Goal: Task Accomplishment & Management: Manage account settings

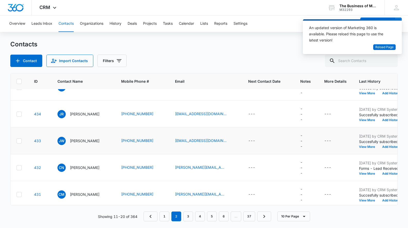
scroll to position [152, 3]
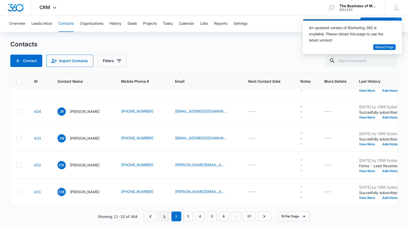
click at [164, 216] on link "1" at bounding box center [165, 217] width 10 height 10
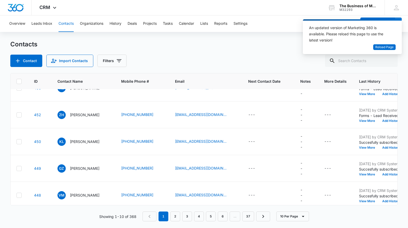
scroll to position [96, 3]
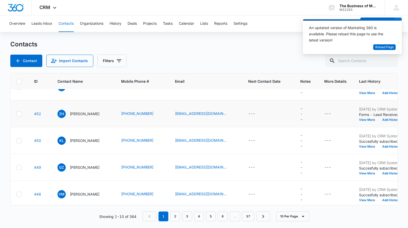
drag, startPoint x: 20, startPoint y: 114, endPoint x: 23, endPoint y: 112, distance: 4.3
click at [20, 114] on icon at bounding box center [19, 114] width 5 height 5
click at [17, 114] on input "checkbox" at bounding box center [16, 114] width 0 height 0
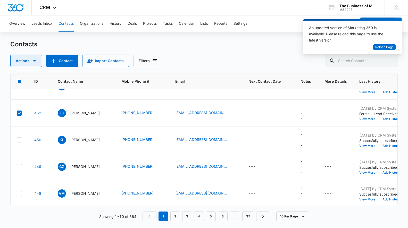
click at [34, 61] on icon "button" at bounding box center [34, 60] width 3 height 1
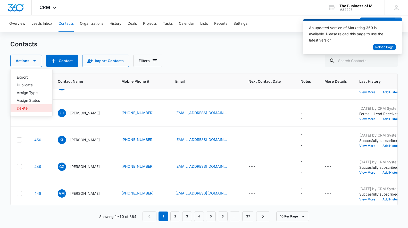
click at [21, 107] on div "Delete" at bounding box center [28, 109] width 23 height 4
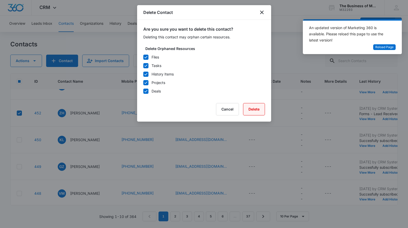
click at [255, 110] on button "Delete" at bounding box center [254, 109] width 22 height 12
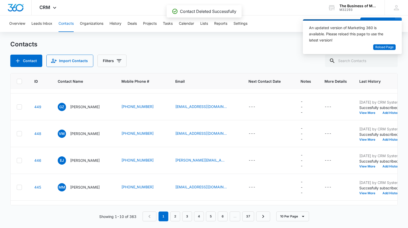
scroll to position [152, 2]
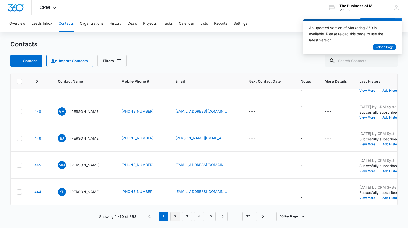
click at [175, 217] on link "2" at bounding box center [176, 217] width 10 height 10
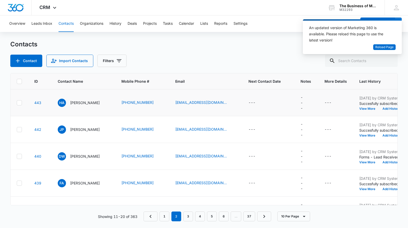
drag, startPoint x: 19, startPoint y: 102, endPoint x: 21, endPoint y: 99, distance: 4.3
click at [19, 102] on icon at bounding box center [19, 103] width 5 height 5
click at [17, 103] on input "checkbox" at bounding box center [17, 103] width 0 height 0
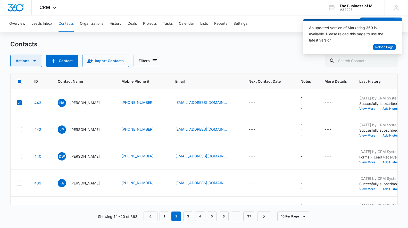
click at [34, 60] on icon "button" at bounding box center [34, 61] width 6 height 6
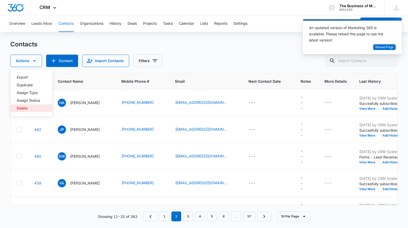
click at [19, 107] on div "Delete" at bounding box center [28, 109] width 23 height 4
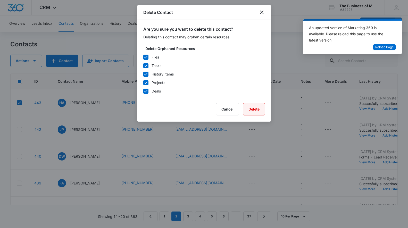
click at [253, 110] on button "Delete" at bounding box center [254, 109] width 22 height 12
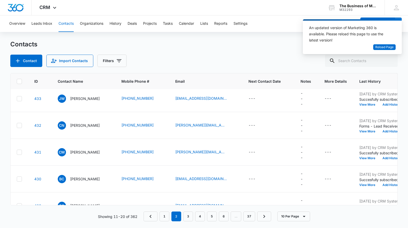
scroll to position [152, 2]
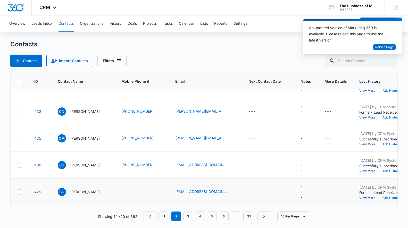
click at [19, 192] on icon at bounding box center [19, 192] width 5 height 5
click at [17, 192] on input "checkbox" at bounding box center [17, 192] width 0 height 0
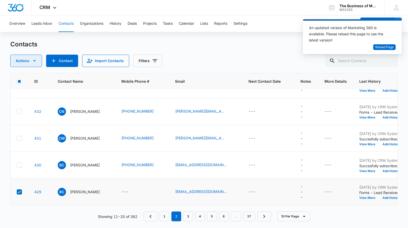
click at [35, 61] on icon "button" at bounding box center [34, 61] width 6 height 6
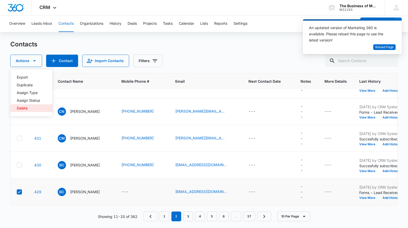
click at [23, 109] on div "Delete" at bounding box center [28, 109] width 23 height 4
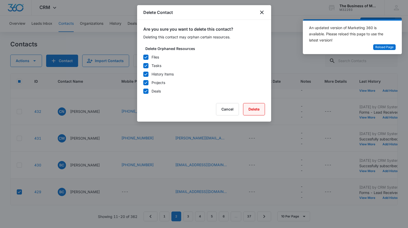
click at [259, 107] on button "Delete" at bounding box center [254, 109] width 22 height 12
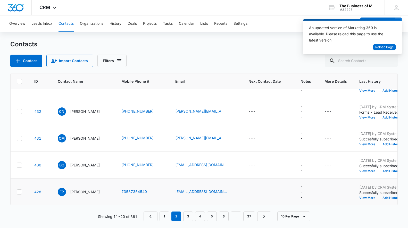
click at [21, 192] on icon at bounding box center [19, 192] width 5 height 5
click at [17, 192] on input "checkbox" at bounding box center [17, 192] width 0 height 0
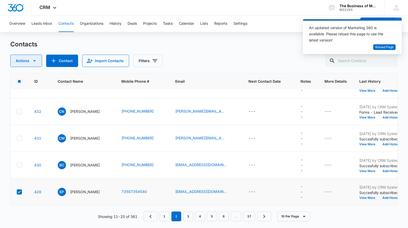
click at [36, 60] on icon "button" at bounding box center [34, 61] width 6 height 6
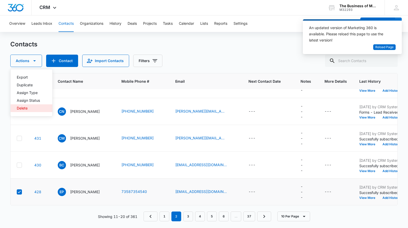
click at [25, 108] on div "Delete" at bounding box center [28, 109] width 23 height 4
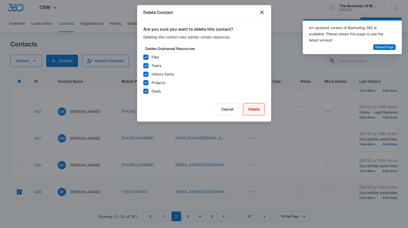
click at [253, 109] on button "Delete" at bounding box center [254, 109] width 22 height 12
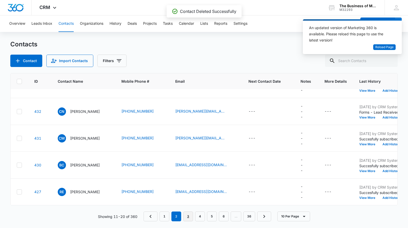
click at [187, 215] on link "3" at bounding box center [188, 217] width 10 height 10
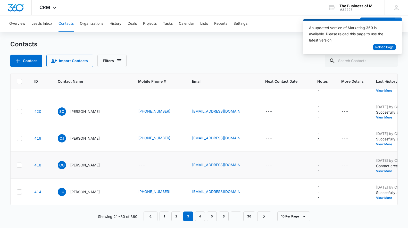
click at [20, 166] on icon at bounding box center [19, 165] width 5 height 5
click at [17, 165] on input "checkbox" at bounding box center [17, 165] width 0 height 0
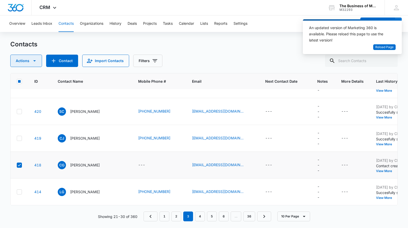
click at [34, 60] on icon "button" at bounding box center [34, 60] width 3 height 1
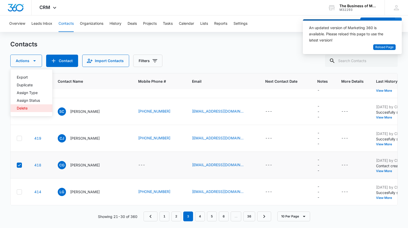
click at [21, 108] on div "Delete" at bounding box center [28, 109] width 23 height 4
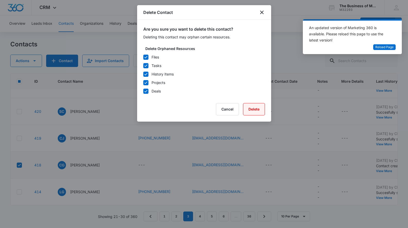
click at [257, 109] on button "Delete" at bounding box center [254, 109] width 22 height 12
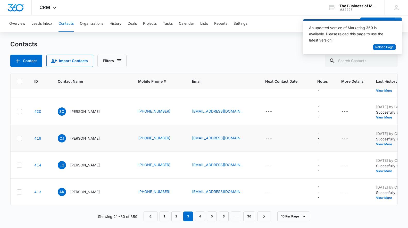
drag, startPoint x: 19, startPoint y: 191, endPoint x: 33, endPoint y: 148, distance: 45.3
click at [19, 191] on icon at bounding box center [19, 192] width 5 height 5
click at [17, 192] on input "checkbox" at bounding box center [17, 192] width 0 height 0
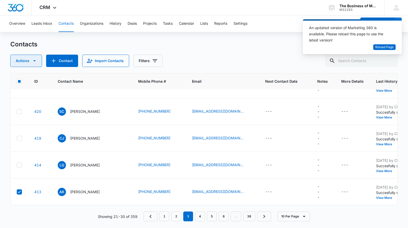
click at [34, 60] on icon "button" at bounding box center [34, 61] width 6 height 6
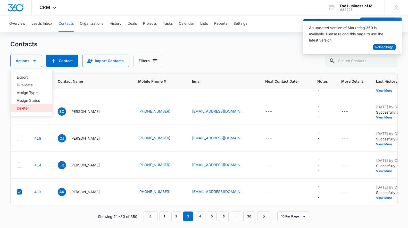
click at [22, 108] on div "Delete" at bounding box center [28, 109] width 23 height 4
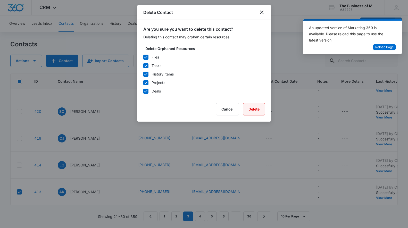
click at [258, 108] on button "Delete" at bounding box center [254, 109] width 22 height 12
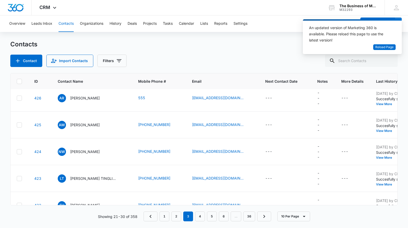
scroll to position [0, 2]
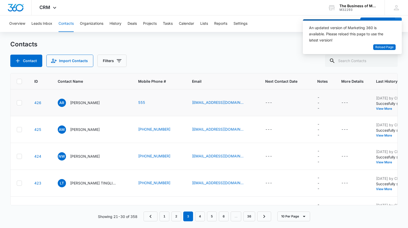
drag, startPoint x: 18, startPoint y: 157, endPoint x: 39, endPoint y: 107, distance: 54.3
click at [18, 156] on icon at bounding box center [19, 156] width 3 height 2
click at [17, 156] on input "checkbox" at bounding box center [17, 156] width 0 height 0
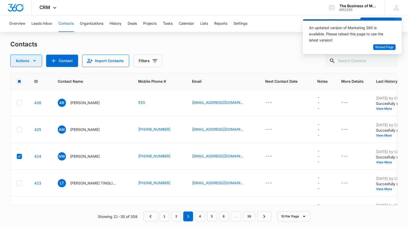
click at [36, 62] on icon "button" at bounding box center [34, 61] width 6 height 6
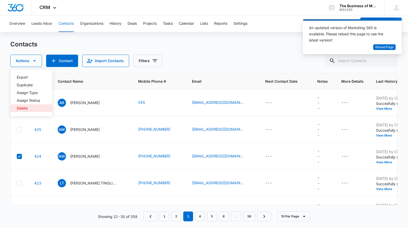
click at [21, 108] on div "Delete" at bounding box center [28, 109] width 23 height 4
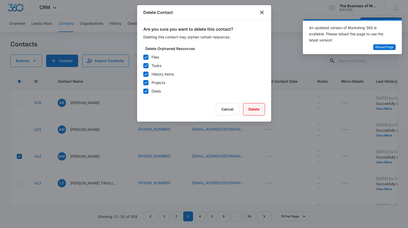
click at [249, 108] on button "Delete" at bounding box center [254, 109] width 22 height 12
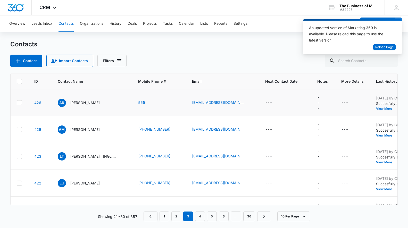
drag, startPoint x: 18, startPoint y: 102, endPoint x: 24, endPoint y: 92, distance: 11.5
click at [18, 102] on icon at bounding box center [19, 103] width 5 height 5
click at [17, 103] on input "checkbox" at bounding box center [17, 103] width 0 height 0
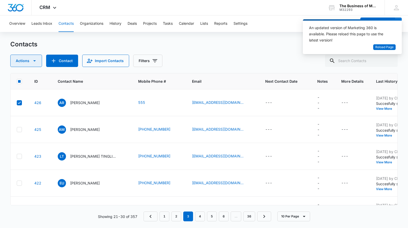
click at [32, 58] on icon "button" at bounding box center [34, 61] width 6 height 6
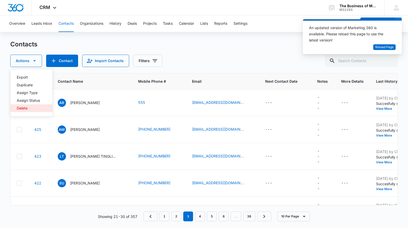
click at [20, 107] on div "Delete" at bounding box center [28, 109] width 23 height 4
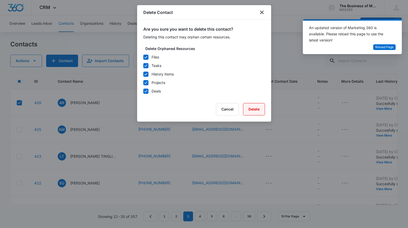
click at [256, 108] on button "Delete" at bounding box center [254, 109] width 22 height 12
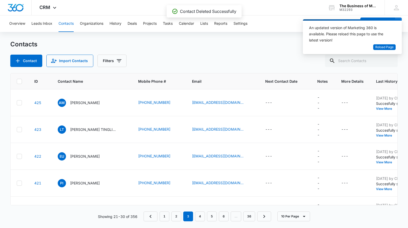
drag, startPoint x: 17, startPoint y: 103, endPoint x: 23, endPoint y: 74, distance: 28.9
click at [17, 103] on icon at bounding box center [19, 103] width 5 height 5
click at [17, 103] on input "checkbox" at bounding box center [17, 103] width 0 height 0
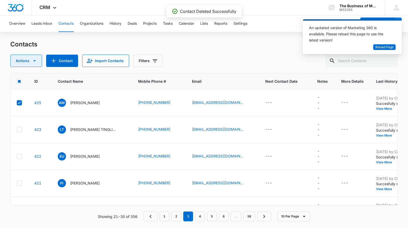
click at [34, 63] on icon "button" at bounding box center [34, 61] width 6 height 6
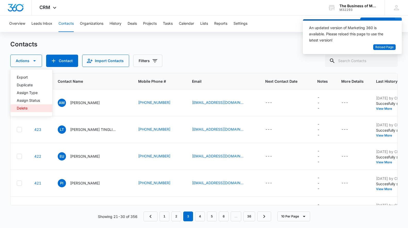
click at [19, 108] on div "Delete" at bounding box center [28, 109] width 23 height 4
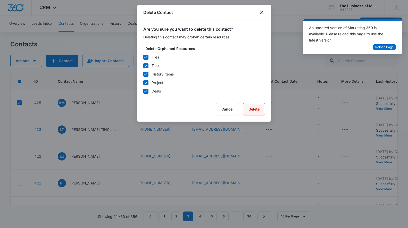
click at [252, 110] on button "Delete" at bounding box center [254, 109] width 22 height 12
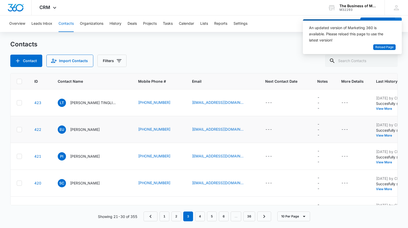
click at [19, 130] on icon at bounding box center [19, 129] width 5 height 5
click at [17, 130] on input "checkbox" at bounding box center [17, 129] width 0 height 0
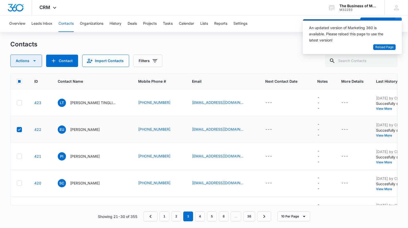
click at [34, 61] on icon "button" at bounding box center [34, 60] width 3 height 1
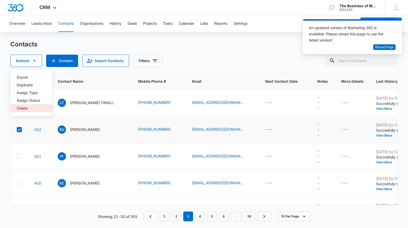
click at [20, 109] on div "Delete" at bounding box center [28, 109] width 23 height 4
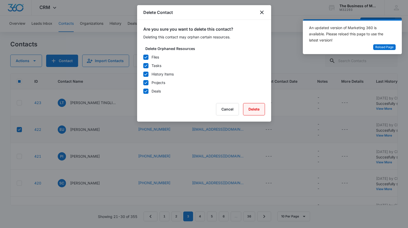
click at [257, 109] on button "Delete" at bounding box center [254, 109] width 22 height 12
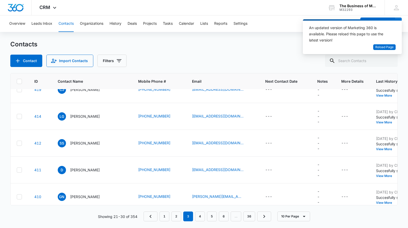
scroll to position [103, 2]
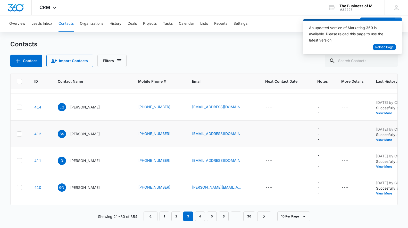
click at [21, 134] on div at bounding box center [19, 134] width 5 height 5
click at [17, 134] on input "checkbox" at bounding box center [17, 134] width 0 height 0
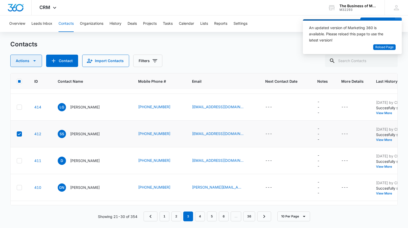
click at [34, 62] on icon "button" at bounding box center [34, 61] width 6 height 6
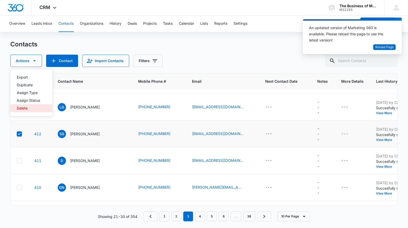
click at [21, 108] on div "Delete" at bounding box center [28, 109] width 23 height 4
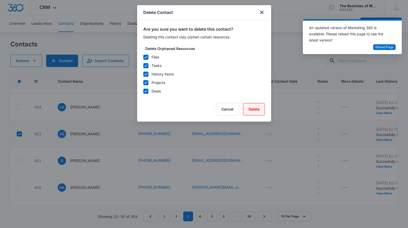
click at [254, 112] on button "Delete" at bounding box center [254, 109] width 22 height 12
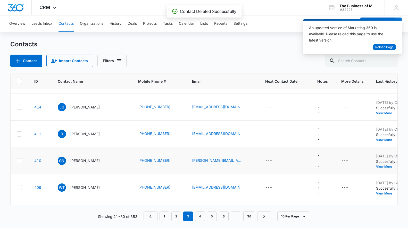
drag, startPoint x: 18, startPoint y: 133, endPoint x: 38, endPoint y: 149, distance: 26.4
click at [18, 133] on icon at bounding box center [19, 134] width 5 height 5
click at [17, 134] on input "checkbox" at bounding box center [17, 134] width 0 height 0
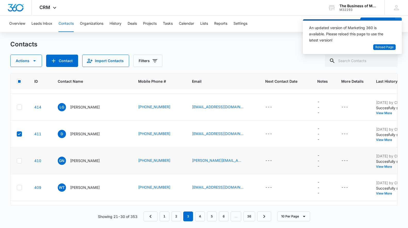
drag, startPoint x: 20, startPoint y: 160, endPoint x: 56, endPoint y: 156, distance: 35.9
click at [20, 160] on icon at bounding box center [19, 161] width 5 height 5
click at [17, 161] on input "checkbox" at bounding box center [17, 161] width 0 height 0
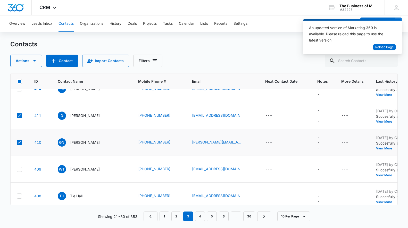
scroll to position [128, 2]
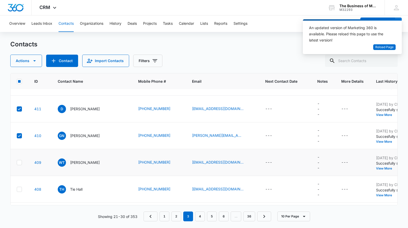
click at [18, 162] on icon at bounding box center [19, 162] width 5 height 5
click at [17, 163] on input "checkbox" at bounding box center [17, 163] width 0 height 0
click at [35, 62] on icon "button" at bounding box center [34, 61] width 6 height 6
click at [23, 109] on div "Delete" at bounding box center [28, 109] width 23 height 4
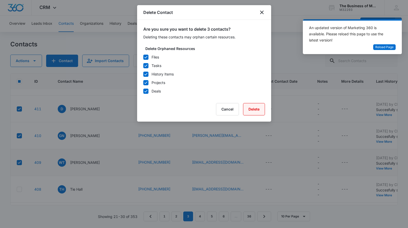
click at [258, 110] on button "Delete" at bounding box center [254, 109] width 22 height 12
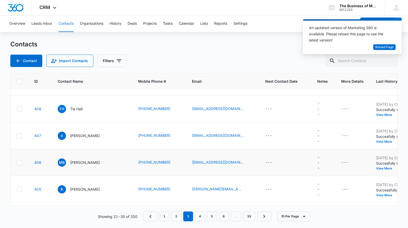
scroll to position [152, 2]
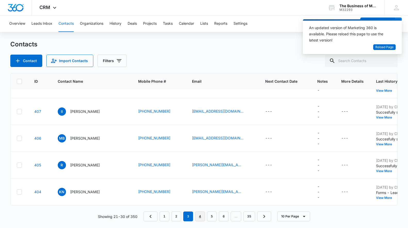
click at [199, 218] on link "4" at bounding box center [200, 217] width 10 height 10
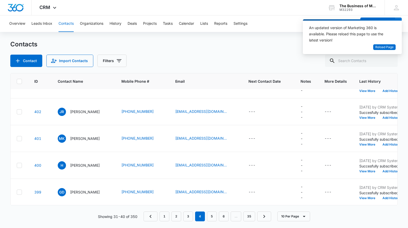
scroll to position [0, 2]
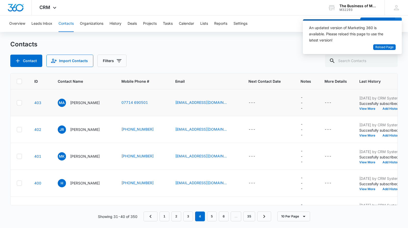
click at [20, 102] on icon at bounding box center [19, 103] width 3 height 2
click at [17, 103] on input "checkbox" at bounding box center [17, 103] width 0 height 0
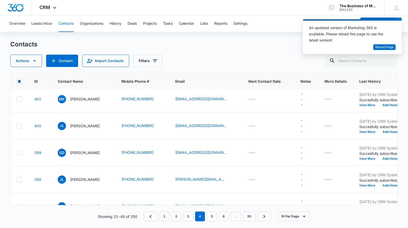
scroll to position [58, 2]
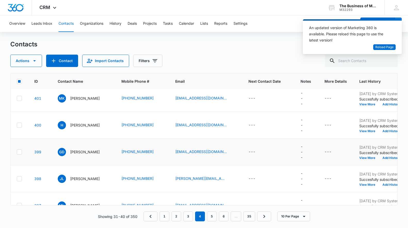
click at [18, 151] on icon at bounding box center [19, 152] width 5 height 5
click at [17, 152] on input "checkbox" at bounding box center [17, 152] width 0 height 0
checkbox input "true"
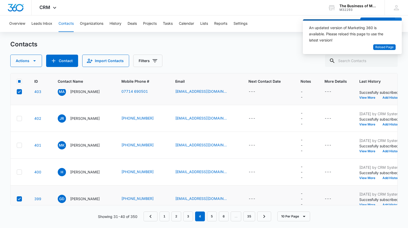
scroll to position [0, 2]
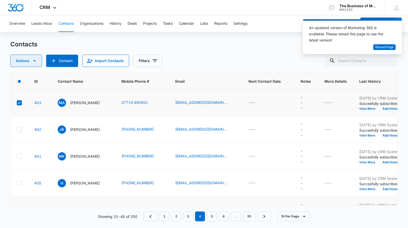
click at [35, 61] on icon "button" at bounding box center [34, 61] width 6 height 6
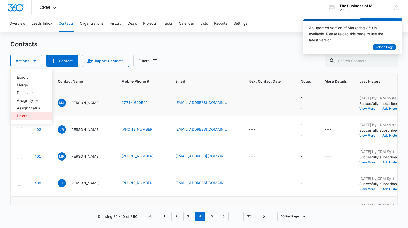
click at [24, 116] on div "Delete" at bounding box center [28, 116] width 23 height 4
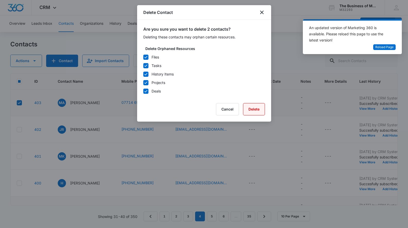
click at [253, 110] on button "Delete" at bounding box center [254, 109] width 22 height 12
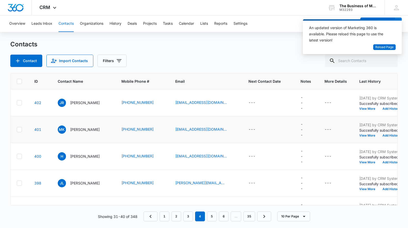
click at [19, 129] on icon at bounding box center [19, 129] width 5 height 5
click at [17, 129] on input "checkbox" at bounding box center [17, 129] width 0 height 0
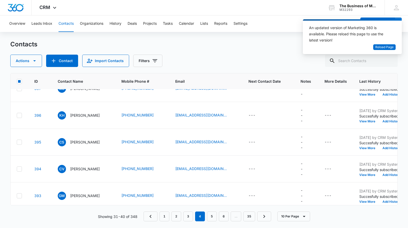
scroll to position [121, 2]
click at [18, 116] on icon at bounding box center [19, 116] width 3 height 2
click at [17, 116] on input "checkbox" at bounding box center [17, 116] width 0 height 0
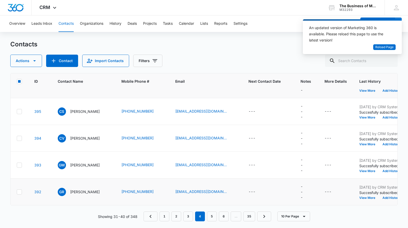
click at [19, 191] on icon at bounding box center [19, 192] width 5 height 5
click at [17, 192] on input "checkbox" at bounding box center [17, 192] width 0 height 0
click at [34, 61] on icon "button" at bounding box center [34, 60] width 3 height 1
click at [20, 107] on div "Delete" at bounding box center [28, 109] width 23 height 4
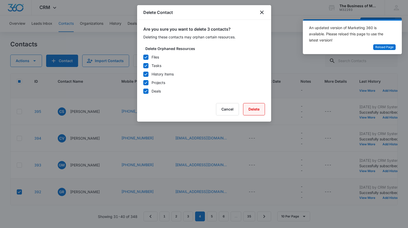
click at [256, 109] on button "Delete" at bounding box center [254, 109] width 22 height 12
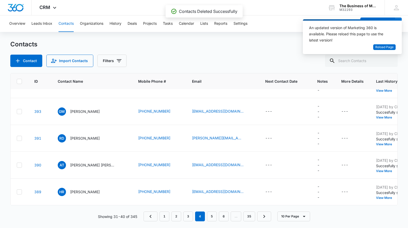
scroll to position [99, 2]
click at [211, 216] on link "5" at bounding box center [212, 217] width 10 height 10
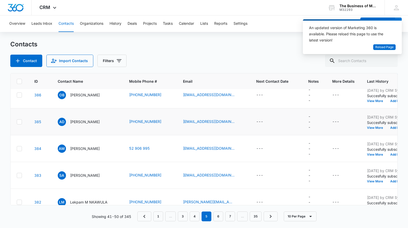
scroll to position [66, 2]
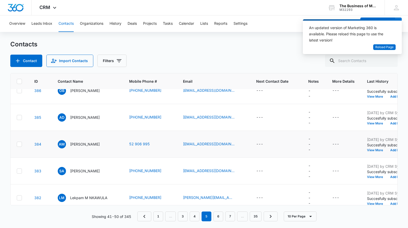
click at [19, 144] on icon at bounding box center [19, 144] width 3 height 2
click at [17, 144] on input "checkbox" at bounding box center [17, 144] width 0 height 0
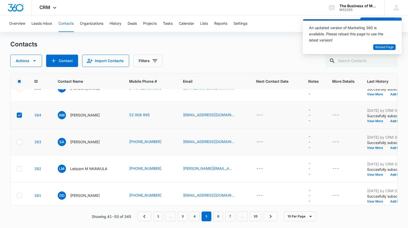
scroll to position [101, 2]
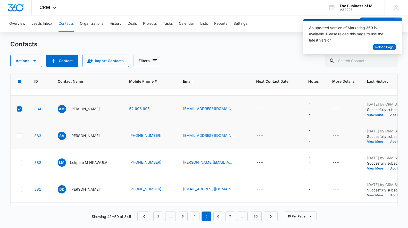
click at [20, 137] on icon at bounding box center [19, 136] width 5 height 5
click at [17, 136] on input "checkbox" at bounding box center [17, 136] width 0 height 0
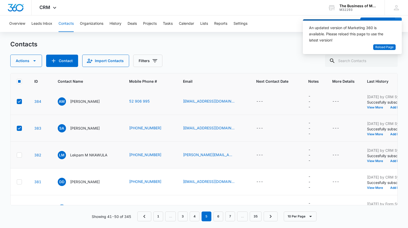
click at [19, 156] on icon at bounding box center [19, 155] width 3 height 2
click at [17, 155] on input "checkbox" at bounding box center [17, 155] width 0 height 0
checkbox input "true"
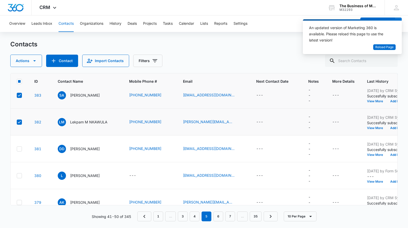
scroll to position [152, 2]
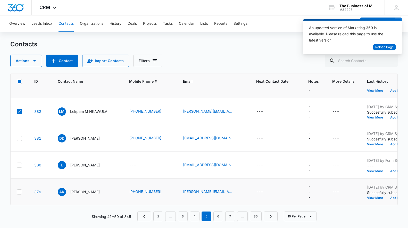
click at [19, 165] on icon at bounding box center [19, 165] width 3 height 2
click at [17, 165] on input "checkbox" at bounding box center [17, 165] width 0 height 0
click at [33, 62] on icon "button" at bounding box center [34, 61] width 6 height 6
click at [23, 107] on div "Delete" at bounding box center [28, 109] width 23 height 4
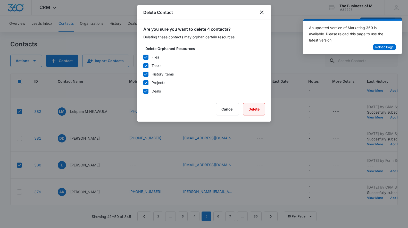
click at [254, 110] on button "Delete" at bounding box center [254, 109] width 22 height 12
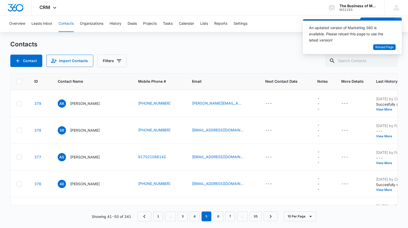
scroll to position [134, 2]
click at [20, 130] on icon at bounding box center [19, 130] width 5 height 5
click at [17, 130] on input "checkbox" at bounding box center [17, 130] width 0 height 0
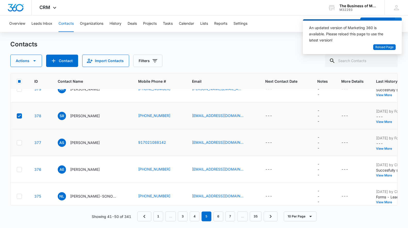
scroll to position [152, 2]
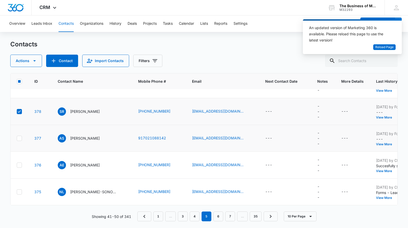
click at [19, 139] on icon at bounding box center [19, 138] width 3 height 2
click at [17, 139] on input "checkbox" at bounding box center [17, 138] width 0 height 0
click at [35, 60] on icon "button" at bounding box center [34, 61] width 6 height 6
click at [21, 116] on div "Delete" at bounding box center [28, 116] width 23 height 4
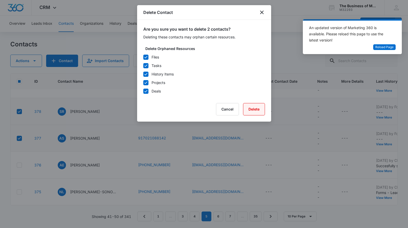
click at [256, 109] on button "Delete" at bounding box center [254, 109] width 22 height 12
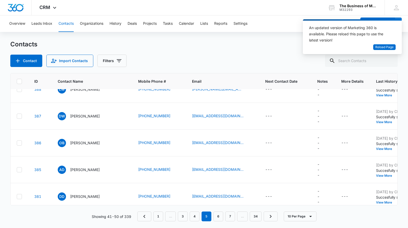
scroll to position [0, 2]
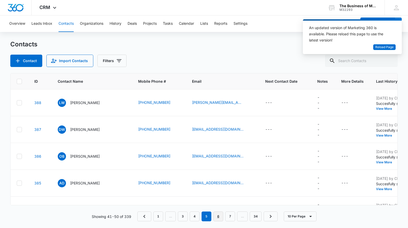
click at [216, 216] on link "6" at bounding box center [219, 217] width 10 height 10
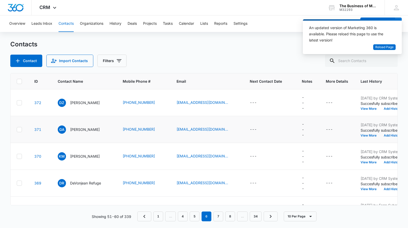
drag, startPoint x: 18, startPoint y: 102, endPoint x: 87, endPoint y: 120, distance: 72.0
click at [18, 102] on icon at bounding box center [19, 103] width 5 height 5
click at [17, 103] on input "checkbox" at bounding box center [17, 103] width 0 height 0
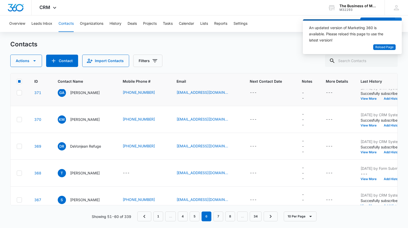
scroll to position [50, 2]
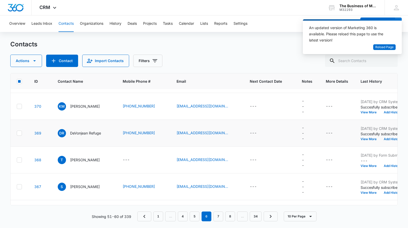
drag, startPoint x: 20, startPoint y: 133, endPoint x: 52, endPoint y: 136, distance: 32.1
click at [20, 133] on icon at bounding box center [19, 133] width 5 height 5
click at [17, 133] on input "checkbox" at bounding box center [17, 133] width 0 height 0
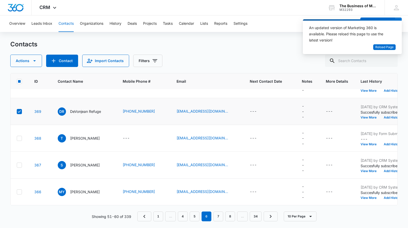
scroll to position [74, 2]
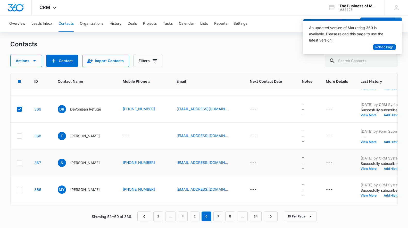
drag, startPoint x: 20, startPoint y: 135, endPoint x: 104, endPoint y: 151, distance: 85.5
click at [20, 135] on icon at bounding box center [19, 136] width 3 height 2
click at [17, 136] on input "checkbox" at bounding box center [17, 136] width 0 height 0
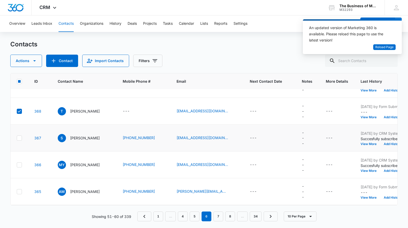
scroll to position [121, 2]
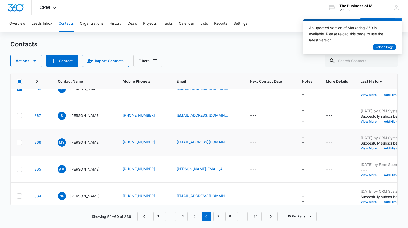
click at [19, 143] on icon at bounding box center [19, 142] width 3 height 2
click at [17, 143] on input "checkbox" at bounding box center [17, 142] width 0 height 0
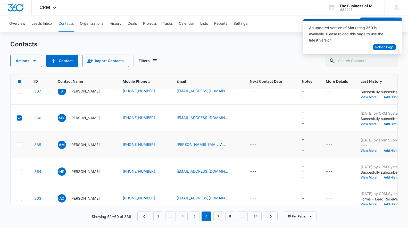
drag, startPoint x: 17, startPoint y: 145, endPoint x: 97, endPoint y: 154, distance: 80.4
click at [17, 145] on icon at bounding box center [19, 145] width 5 height 5
click at [17, 145] on input "checkbox" at bounding box center [17, 145] width 0 height 0
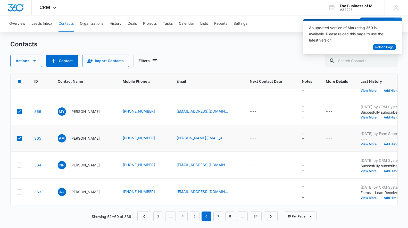
scroll to position [152, 2]
click at [33, 61] on icon "button" at bounding box center [34, 61] width 6 height 6
click at [24, 109] on div "Delete" at bounding box center [28, 109] width 23 height 4
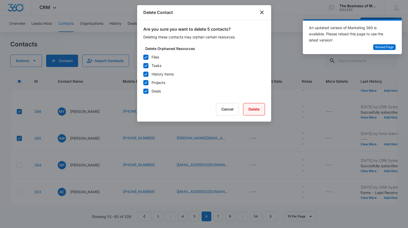
click at [254, 111] on button "Delete" at bounding box center [254, 109] width 22 height 12
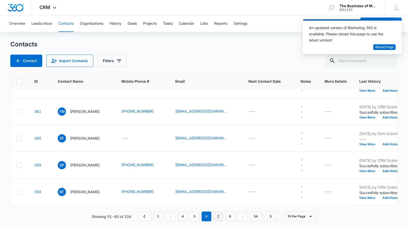
click at [219, 216] on link "7" at bounding box center [219, 217] width 10 height 10
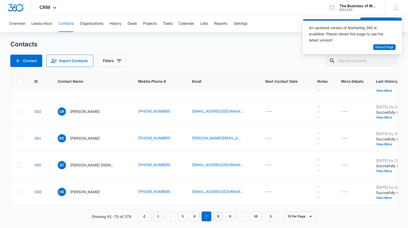
scroll to position [0, 2]
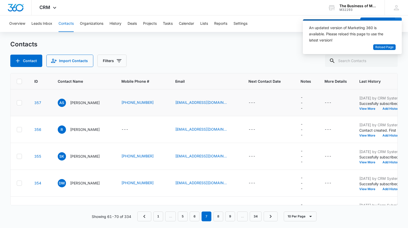
click at [19, 102] on icon at bounding box center [19, 103] width 5 height 5
click at [17, 103] on input "checkbox" at bounding box center [17, 103] width 0 height 0
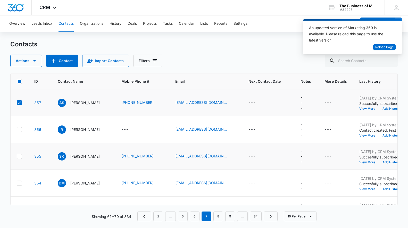
drag, startPoint x: 21, startPoint y: 130, endPoint x: 124, endPoint y: 151, distance: 105.9
click at [21, 130] on icon at bounding box center [19, 129] width 5 height 5
click at [17, 130] on input "checkbox" at bounding box center [17, 129] width 0 height 0
click at [20, 155] on icon at bounding box center [19, 156] width 5 height 5
click at [17, 156] on input "checkbox" at bounding box center [17, 156] width 0 height 0
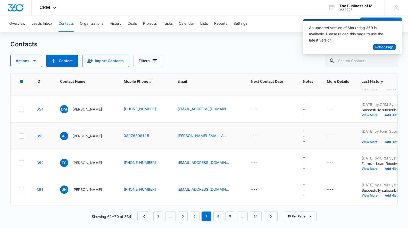
scroll to position [75, 0]
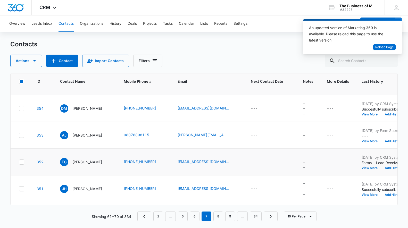
drag, startPoint x: 23, startPoint y: 135, endPoint x: 83, endPoint y: 149, distance: 61.1
click at [23, 135] on icon at bounding box center [21, 135] width 5 height 5
click at [19, 135] on input "checkbox" at bounding box center [19, 135] width 0 height 0
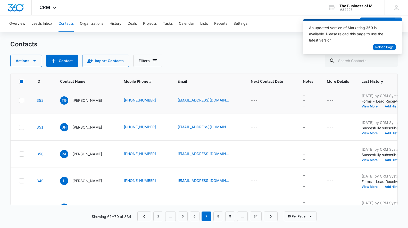
scroll to position [152, 0]
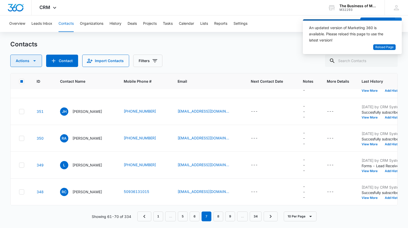
click at [33, 61] on icon "button" at bounding box center [34, 61] width 6 height 6
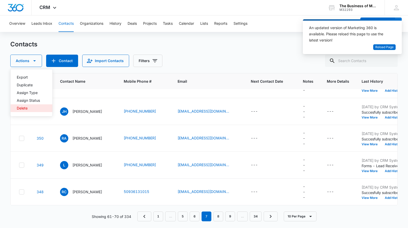
click at [20, 108] on div "Delete" at bounding box center [28, 109] width 23 height 4
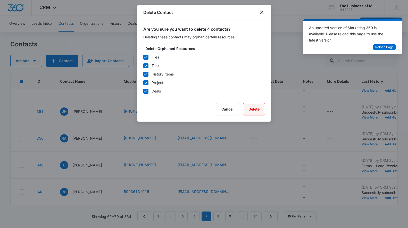
click at [254, 110] on button "Delete" at bounding box center [254, 109] width 22 height 12
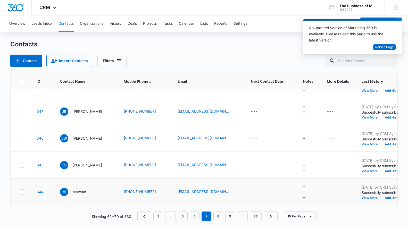
click at [21, 192] on icon at bounding box center [21, 192] width 3 height 2
click at [19, 192] on input "checkbox" at bounding box center [19, 192] width 0 height 0
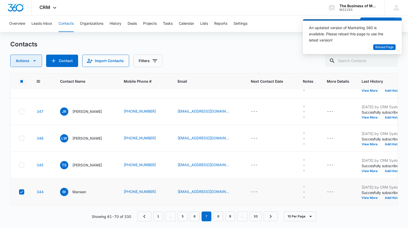
click at [33, 60] on icon "button" at bounding box center [34, 60] width 3 height 1
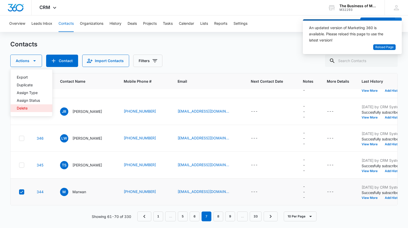
click at [27, 109] on div "Delete" at bounding box center [28, 109] width 23 height 4
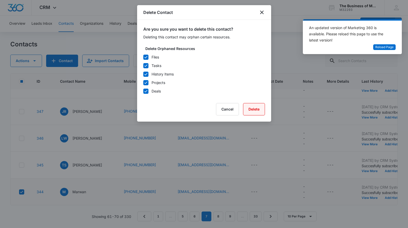
click at [254, 110] on button "Delete" at bounding box center [254, 109] width 22 height 12
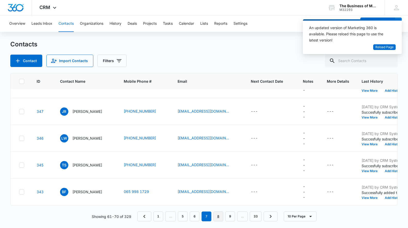
click at [218, 216] on link "8" at bounding box center [219, 217] width 10 height 10
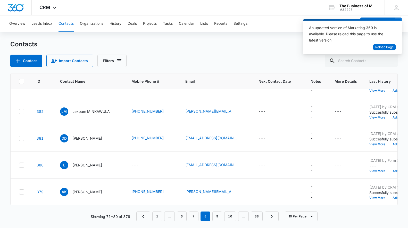
scroll to position [0, 0]
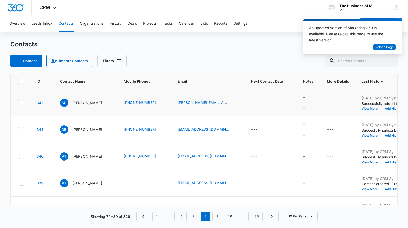
drag, startPoint x: 22, startPoint y: 102, endPoint x: 73, endPoint y: 115, distance: 52.7
click at [22, 102] on icon at bounding box center [21, 103] width 5 height 5
click at [19, 103] on input "checkbox" at bounding box center [19, 103] width 0 height 0
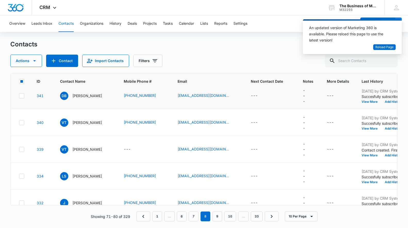
scroll to position [43, 0]
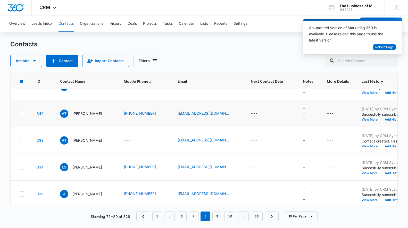
click at [21, 114] on icon at bounding box center [21, 113] width 5 height 5
click at [19, 114] on input "checkbox" at bounding box center [19, 114] width 0 height 0
click at [21, 139] on icon at bounding box center [21, 140] width 5 height 5
click at [19, 140] on input "checkbox" at bounding box center [19, 140] width 0 height 0
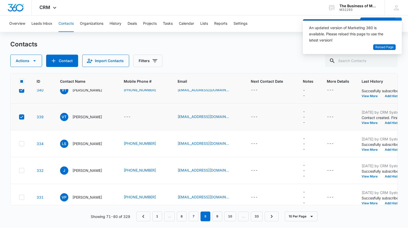
scroll to position [77, 0]
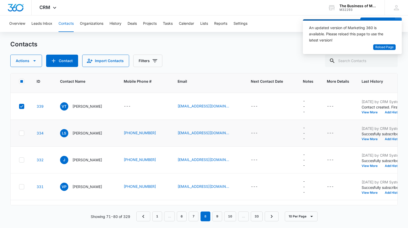
click at [20, 133] on icon at bounding box center [21, 133] width 5 height 5
click at [19, 133] on input "checkbox" at bounding box center [19, 133] width 0 height 0
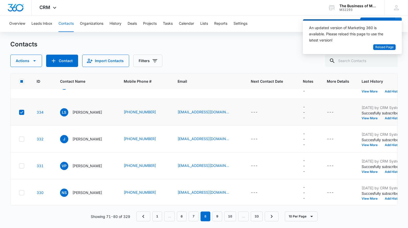
scroll to position [98, 0]
drag, startPoint x: 23, startPoint y: 139, endPoint x: 85, endPoint y: 151, distance: 63.0
click at [23, 139] on icon at bounding box center [21, 138] width 5 height 5
click at [19, 139] on input "checkbox" at bounding box center [19, 139] width 0 height 0
click at [22, 166] on icon at bounding box center [21, 165] width 5 height 5
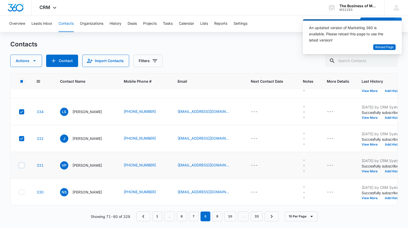
click at [19, 166] on input "checkbox" at bounding box center [19, 165] width 0 height 0
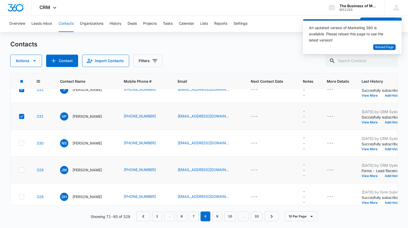
scroll to position [152, 0]
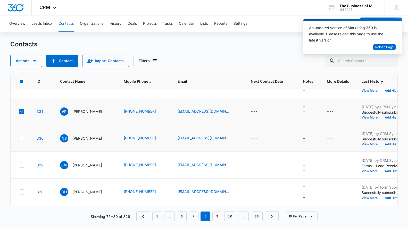
drag, startPoint x: 20, startPoint y: 138, endPoint x: 89, endPoint y: 149, distance: 69.5
click at [21, 138] on icon at bounding box center [21, 138] width 5 height 5
click at [19, 138] on input "checkbox" at bounding box center [19, 138] width 0 height 0
click at [36, 62] on icon "button" at bounding box center [34, 61] width 6 height 6
click at [20, 108] on div "Delete" at bounding box center [28, 109] width 23 height 4
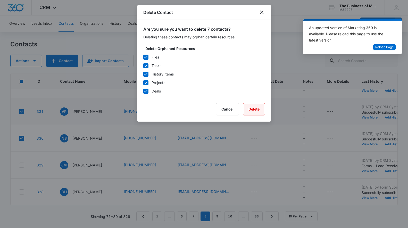
click at [255, 111] on button "Delete" at bounding box center [254, 109] width 22 height 12
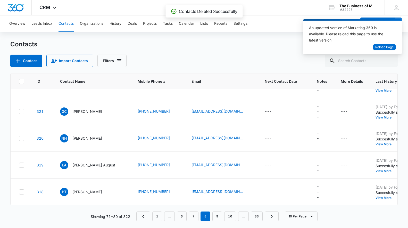
scroll to position [0, 0]
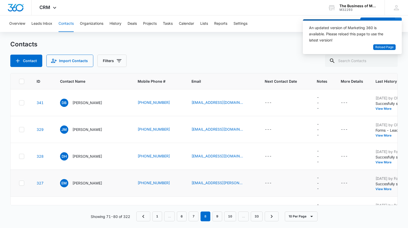
click at [21, 182] on icon at bounding box center [21, 183] width 5 height 5
click at [19, 183] on input "checkbox" at bounding box center [19, 183] width 0 height 0
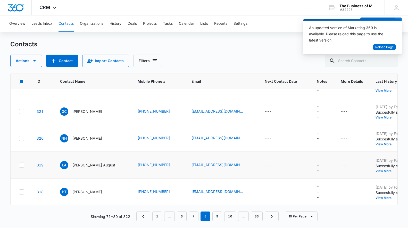
scroll to position [152, 0]
drag, startPoint x: 21, startPoint y: 192, endPoint x: 24, endPoint y: 179, distance: 12.9
click at [21, 192] on icon at bounding box center [21, 192] width 5 height 5
click at [19, 192] on input "checkbox" at bounding box center [19, 192] width 0 height 0
click at [23, 164] on icon at bounding box center [21, 165] width 5 height 5
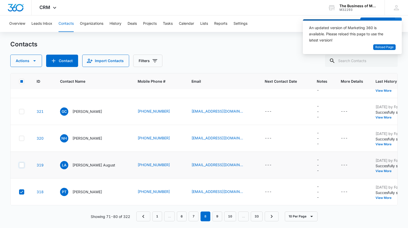
click at [19, 165] on input "checkbox" at bounding box center [19, 165] width 0 height 0
click at [35, 61] on icon "button" at bounding box center [34, 60] width 3 height 1
click at [21, 109] on div "Delete" at bounding box center [28, 109] width 23 height 4
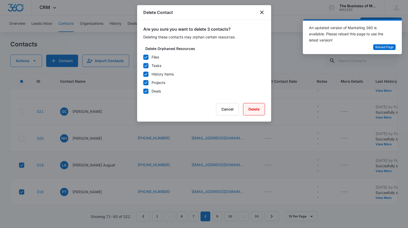
click at [257, 110] on button "Delete" at bounding box center [254, 109] width 22 height 12
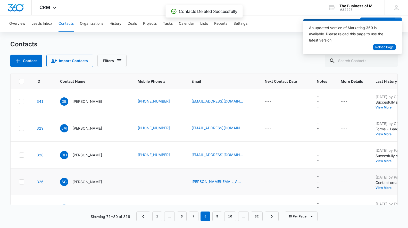
scroll to position [0, 0]
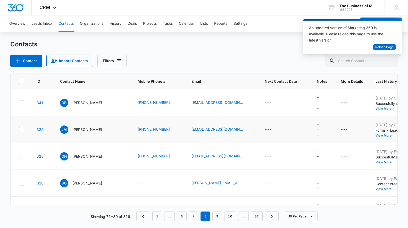
click at [23, 129] on icon at bounding box center [21, 129] width 5 height 5
click at [19, 129] on input "checkbox" at bounding box center [19, 129] width 0 height 0
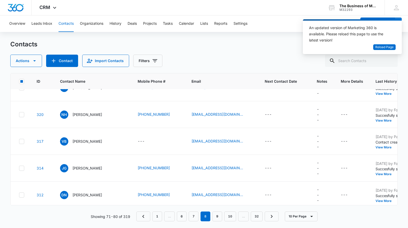
scroll to position [152, 0]
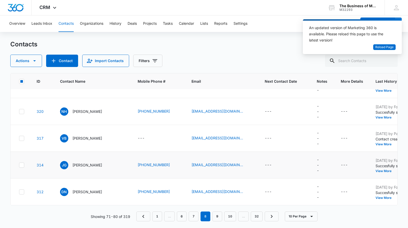
click at [20, 163] on icon at bounding box center [21, 165] width 5 height 5
click at [19, 165] on input "checkbox" at bounding box center [19, 165] width 0 height 0
click at [33, 60] on icon "button" at bounding box center [34, 61] width 6 height 6
click at [16, 116] on button "Delete" at bounding box center [32, 116] width 42 height 8
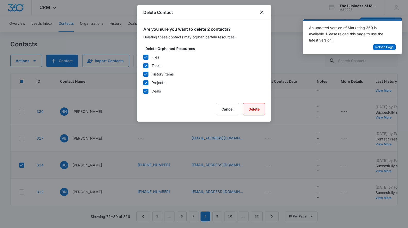
click at [256, 109] on button "Delete" at bounding box center [254, 109] width 22 height 12
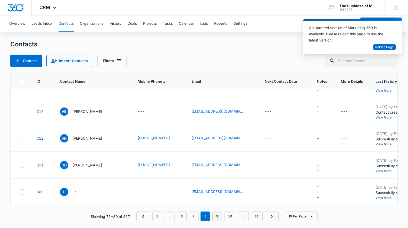
click at [216, 216] on link "9" at bounding box center [218, 217] width 10 height 10
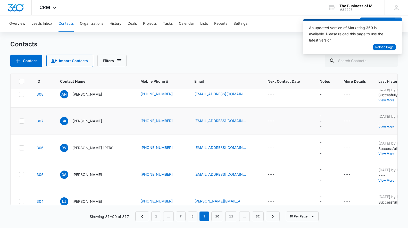
scroll to position [12, 0]
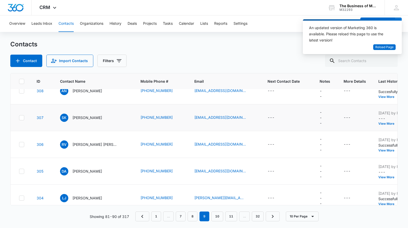
click at [22, 118] on icon at bounding box center [21, 118] width 5 height 5
click at [19, 118] on input "checkbox" at bounding box center [19, 118] width 0 height 0
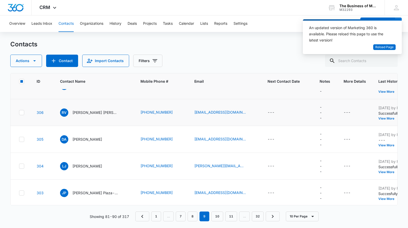
scroll to position [152, 0]
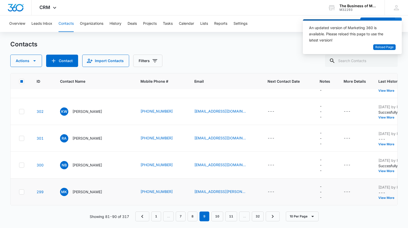
click at [22, 191] on icon at bounding box center [21, 192] width 3 height 2
click at [19, 192] on input "checkbox" at bounding box center [19, 192] width 0 height 0
click at [35, 62] on icon "button" at bounding box center [34, 61] width 6 height 6
click at [21, 116] on div "Delete" at bounding box center [28, 116] width 23 height 4
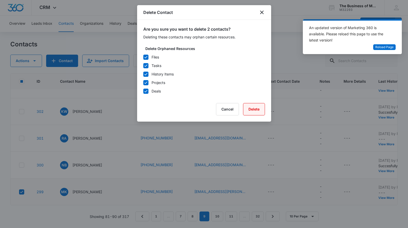
click at [256, 108] on button "Delete" at bounding box center [254, 109] width 22 height 12
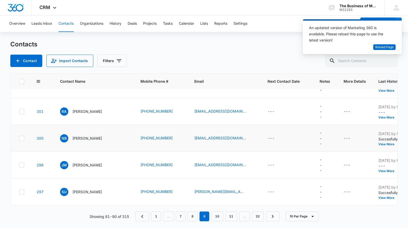
drag, startPoint x: 22, startPoint y: 192, endPoint x: 37, endPoint y: 151, distance: 44.0
click at [22, 192] on icon at bounding box center [21, 192] width 5 height 5
click at [19, 192] on input "checkbox" at bounding box center [19, 192] width 0 height 0
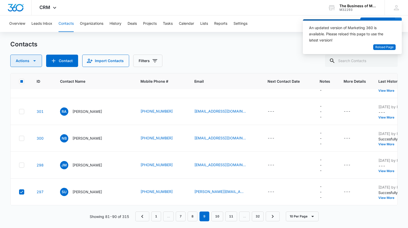
click at [34, 59] on icon "button" at bounding box center [34, 61] width 6 height 6
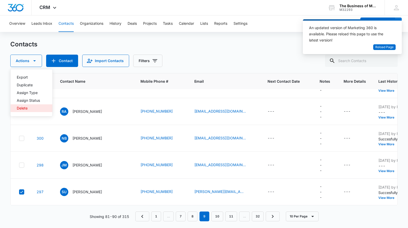
click at [26, 108] on div "Delete" at bounding box center [28, 109] width 23 height 4
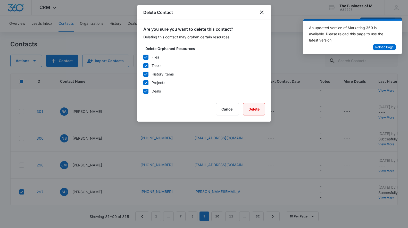
click at [252, 109] on button "Delete" at bounding box center [254, 109] width 22 height 12
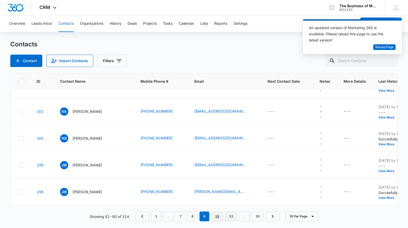
click at [217, 216] on link "10" at bounding box center [218, 217] width 12 height 10
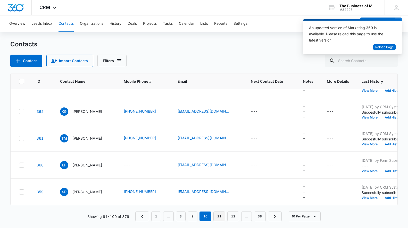
scroll to position [0, 0]
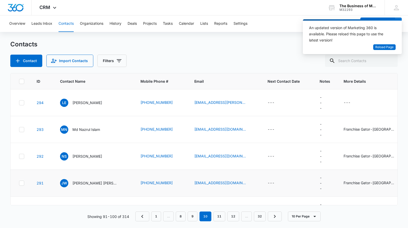
click at [22, 184] on icon at bounding box center [21, 183] width 5 height 5
click at [19, 183] on input "checkbox" at bounding box center [19, 183] width 0 height 0
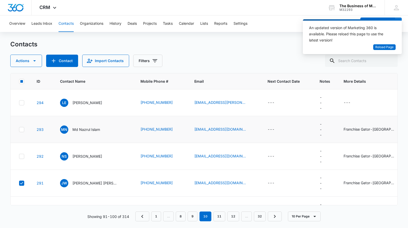
click at [19, 128] on label at bounding box center [21, 129] width 5 height 5
click at [19, 129] on input "checkbox" at bounding box center [19, 129] width 0 height 0
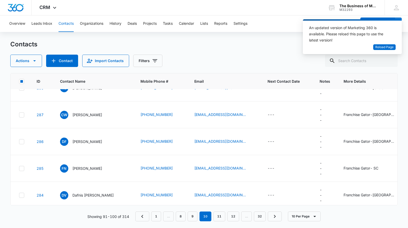
scroll to position [152, 0]
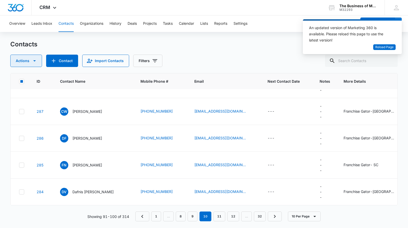
click at [33, 61] on icon "button" at bounding box center [34, 61] width 6 height 6
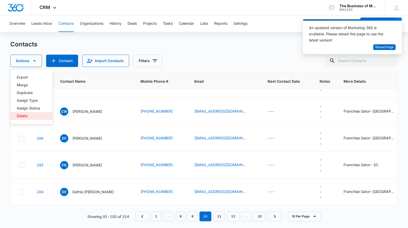
click at [19, 118] on div "Delete" at bounding box center [28, 116] width 23 height 4
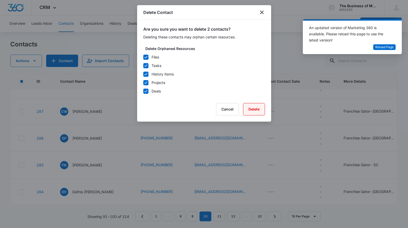
click at [252, 110] on button "Delete" at bounding box center [254, 109] width 22 height 12
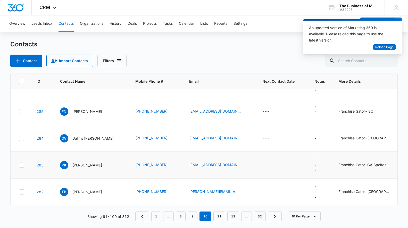
click at [21, 165] on icon at bounding box center [21, 165] width 5 height 5
click at [19, 165] on input "checkbox" at bounding box center [19, 165] width 0 height 0
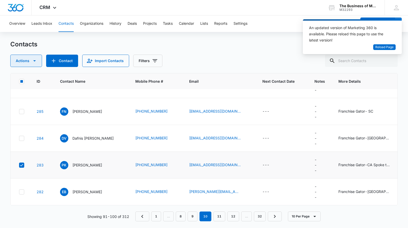
click at [35, 60] on icon "button" at bounding box center [34, 61] width 6 height 6
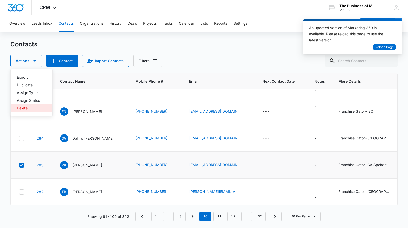
click at [20, 107] on div "Delete" at bounding box center [28, 109] width 23 height 4
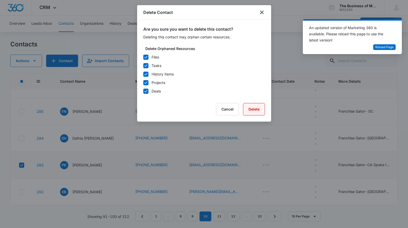
click at [254, 109] on button "Delete" at bounding box center [254, 109] width 22 height 12
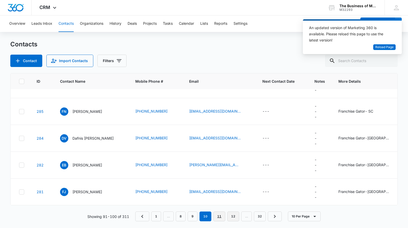
click at [218, 216] on link "11" at bounding box center [220, 217] width 12 height 10
click at [22, 165] on icon at bounding box center [21, 165] width 3 height 2
click at [19, 165] on input "checkbox" at bounding box center [19, 165] width 0 height 0
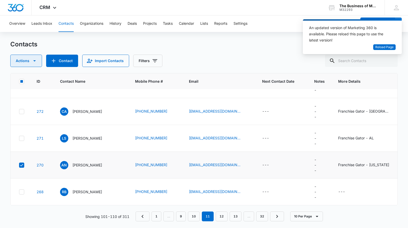
drag, startPoint x: 34, startPoint y: 61, endPoint x: 36, endPoint y: 65, distance: 4.1
click at [34, 61] on icon "button" at bounding box center [34, 60] width 3 height 1
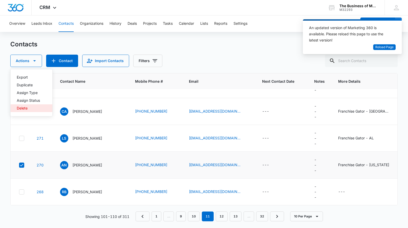
click at [21, 108] on div "Delete" at bounding box center [28, 109] width 23 height 4
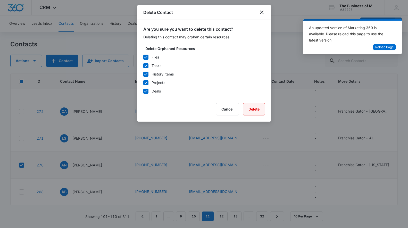
click at [257, 109] on button "Delete" at bounding box center [254, 109] width 22 height 12
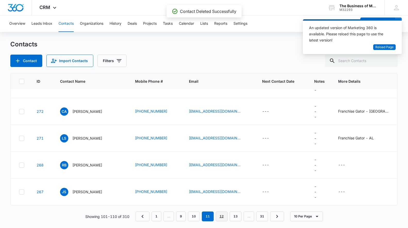
click at [222, 216] on link "12" at bounding box center [222, 217] width 12 height 10
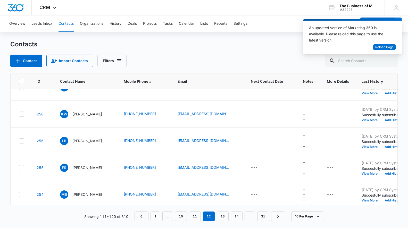
scroll to position [126, 0]
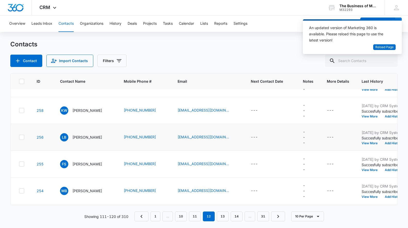
click at [22, 136] on icon at bounding box center [21, 137] width 5 height 5
click at [19, 137] on input "checkbox" at bounding box center [19, 137] width 0 height 0
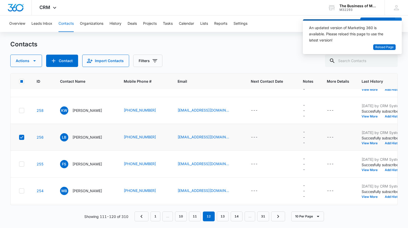
scroll to position [152, 0]
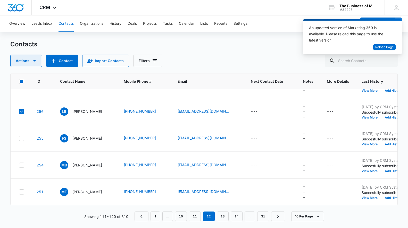
click at [35, 60] on icon "button" at bounding box center [34, 61] width 6 height 6
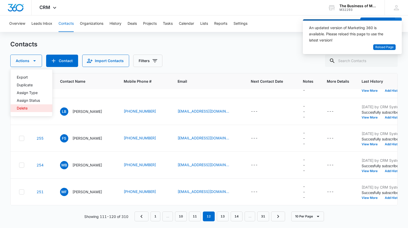
click at [23, 108] on div "Delete" at bounding box center [28, 109] width 23 height 4
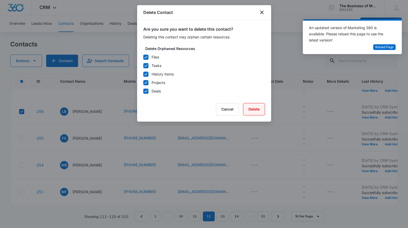
click at [253, 111] on button "Delete" at bounding box center [254, 109] width 22 height 12
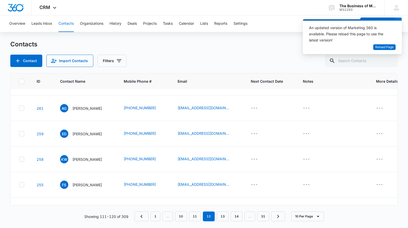
scroll to position [139, 0]
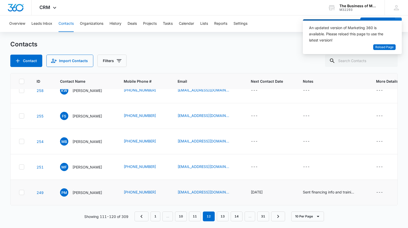
click at [20, 192] on icon at bounding box center [21, 192] width 5 height 5
click at [19, 193] on input "checkbox" at bounding box center [19, 193] width 0 height 0
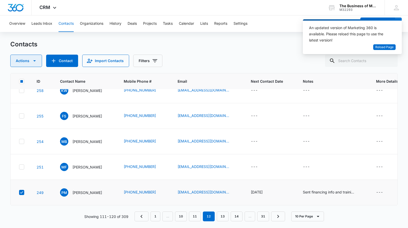
click at [34, 61] on icon "button" at bounding box center [34, 60] width 3 height 1
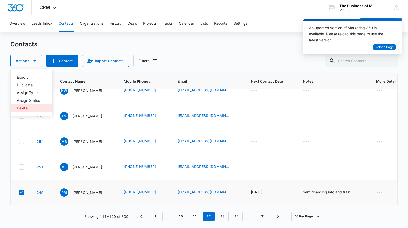
click at [22, 108] on div "Delete" at bounding box center [28, 109] width 23 height 4
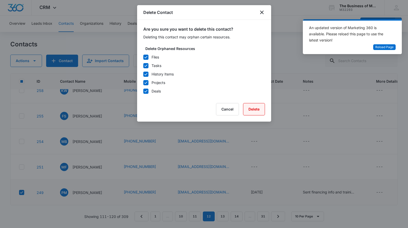
click at [252, 109] on button "Delete" at bounding box center [254, 109] width 22 height 12
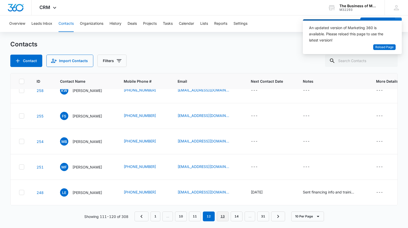
click at [222, 216] on link "13" at bounding box center [223, 217] width 12 height 10
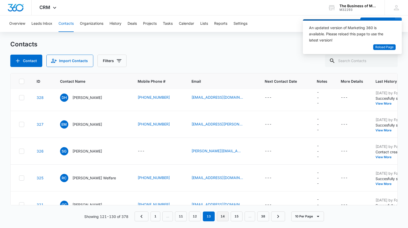
scroll to position [0, 0]
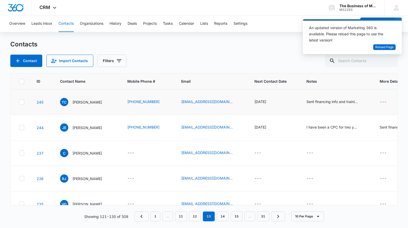
click at [21, 103] on icon at bounding box center [21, 102] width 3 height 2
click at [19, 102] on input "checkbox" at bounding box center [19, 102] width 0 height 0
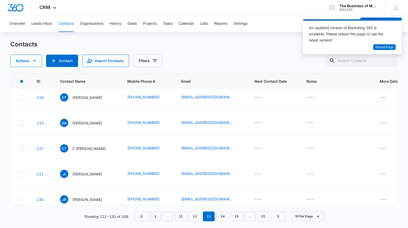
scroll to position [135, 0]
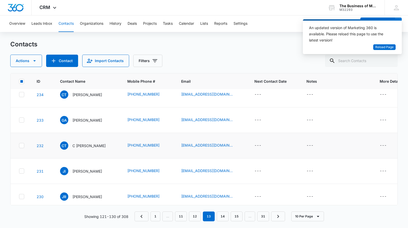
drag, startPoint x: 23, startPoint y: 145, endPoint x: 73, endPoint y: 150, distance: 49.5
click at [23, 145] on icon at bounding box center [21, 145] width 5 height 5
click at [19, 146] on input "checkbox" at bounding box center [19, 146] width 0 height 0
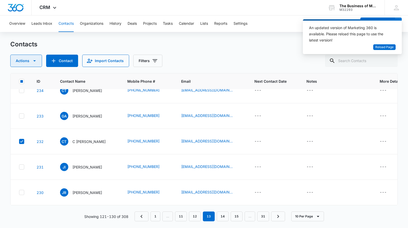
click at [35, 61] on icon "button" at bounding box center [34, 61] width 6 height 6
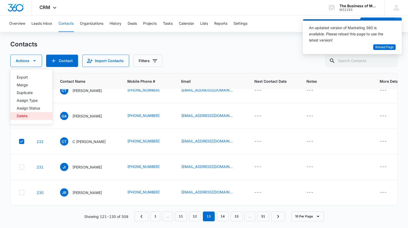
click at [23, 117] on div "Delete" at bounding box center [28, 116] width 23 height 4
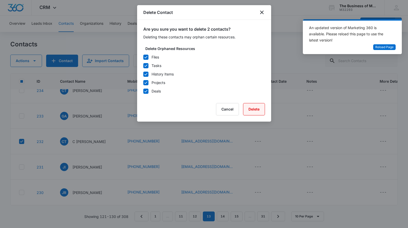
click at [255, 110] on button "Delete" at bounding box center [254, 109] width 22 height 12
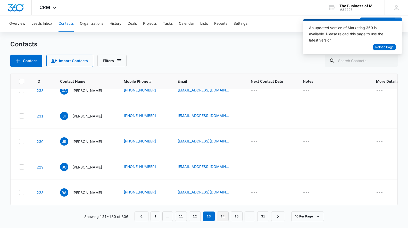
click at [221, 217] on link "14" at bounding box center [223, 217] width 12 height 10
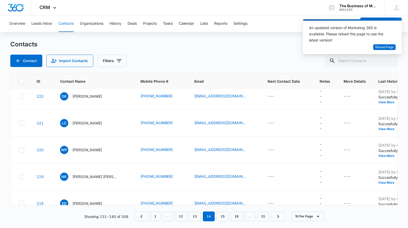
scroll to position [152, 0]
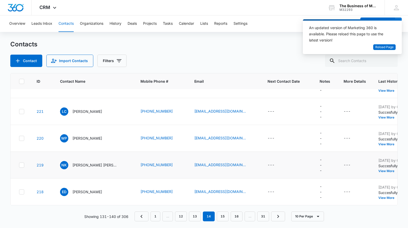
click at [20, 165] on icon at bounding box center [21, 165] width 3 height 2
click at [19, 165] on input "checkbox" at bounding box center [19, 165] width 0 height 0
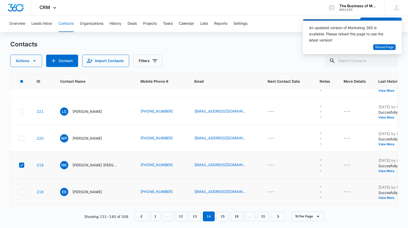
click at [22, 191] on icon at bounding box center [21, 192] width 5 height 5
click at [19, 192] on input "checkbox" at bounding box center [19, 192] width 0 height 0
click at [34, 62] on icon "button" at bounding box center [34, 61] width 6 height 6
click at [22, 118] on div "Delete" at bounding box center [28, 116] width 23 height 4
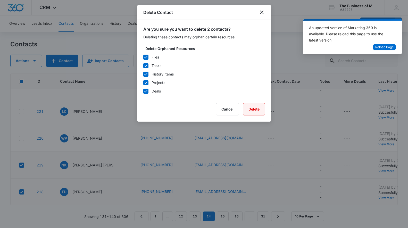
click at [260, 109] on button "Delete" at bounding box center [254, 109] width 22 height 12
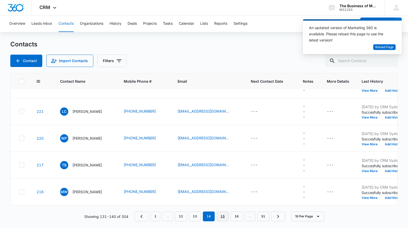
click at [223, 216] on link "15" at bounding box center [223, 217] width 12 height 10
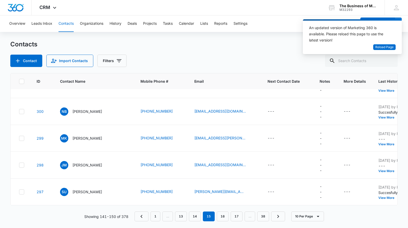
scroll to position [0, 0]
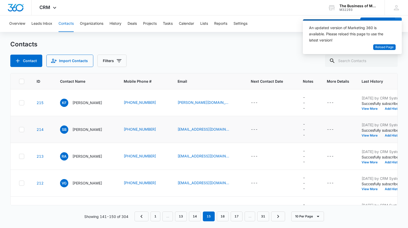
click at [19, 128] on div at bounding box center [21, 129] width 5 height 5
click at [19, 129] on input "checkbox" at bounding box center [19, 129] width 0 height 0
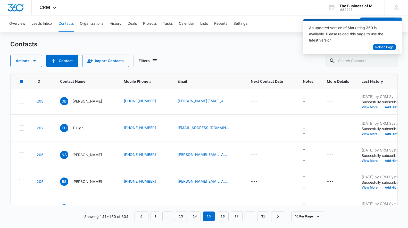
scroll to position [139, 0]
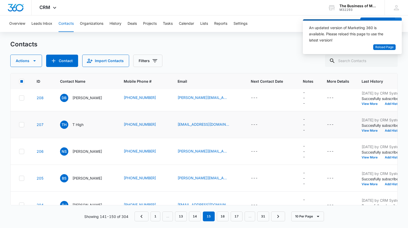
drag, startPoint x: 22, startPoint y: 125, endPoint x: 103, endPoint y: 137, distance: 82.2
click at [22, 125] on icon at bounding box center [21, 125] width 5 height 5
click at [19, 125] on input "checkbox" at bounding box center [19, 125] width 0 height 0
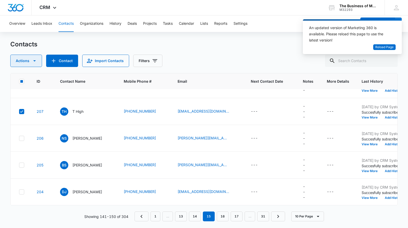
click at [35, 61] on icon "button" at bounding box center [34, 61] width 6 height 6
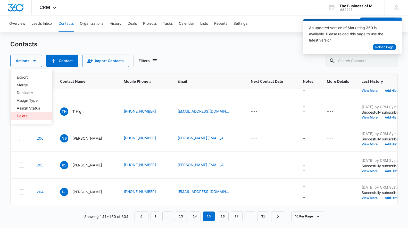
click at [22, 116] on div "Delete" at bounding box center [28, 116] width 23 height 4
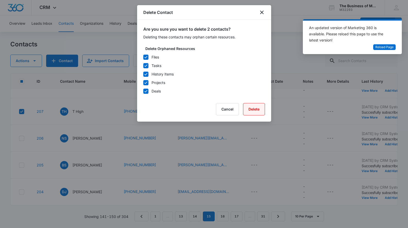
click at [252, 109] on button "Delete" at bounding box center [254, 109] width 22 height 12
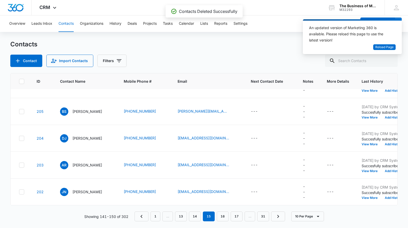
scroll to position [125, 0]
click at [225, 216] on link "16" at bounding box center [223, 217] width 12 height 10
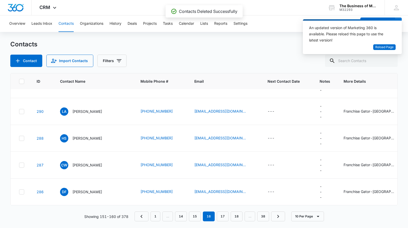
scroll to position [0, 0]
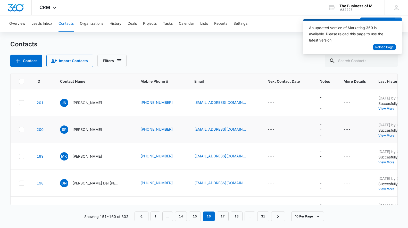
drag, startPoint x: 18, startPoint y: 129, endPoint x: 91, endPoint y: 120, distance: 72.8
click at [19, 129] on label at bounding box center [21, 129] width 5 height 5
click at [19, 129] on input "checkbox" at bounding box center [19, 129] width 0 height 0
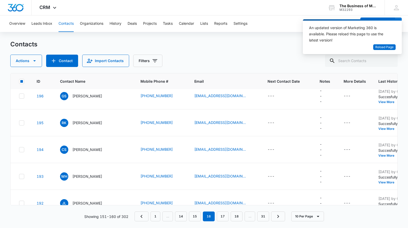
scroll to position [152, 0]
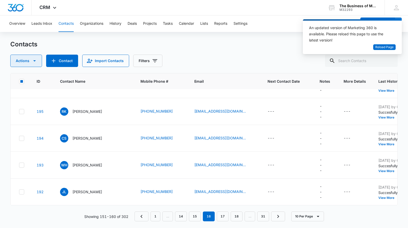
click at [33, 61] on icon "button" at bounding box center [34, 61] width 6 height 6
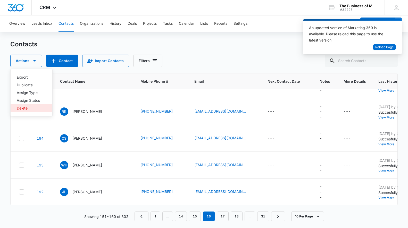
click at [23, 108] on div "Delete" at bounding box center [28, 109] width 23 height 4
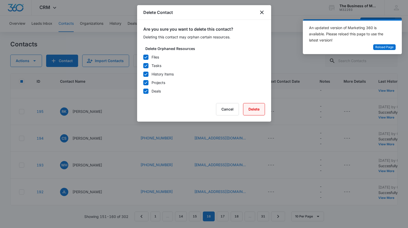
click at [258, 109] on button "Delete" at bounding box center [254, 109] width 22 height 12
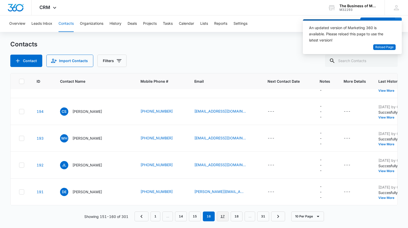
click at [222, 215] on link "17" at bounding box center [223, 217] width 12 height 10
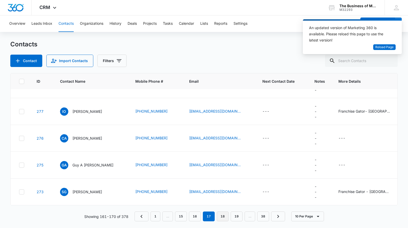
scroll to position [0, 0]
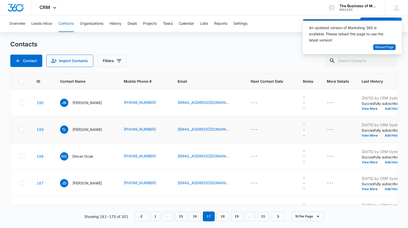
click at [21, 129] on icon at bounding box center [21, 129] width 5 height 5
click at [19, 129] on input "checkbox" at bounding box center [19, 129] width 0 height 0
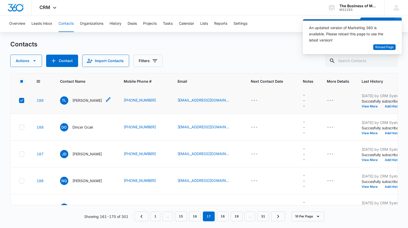
scroll to position [30, 0]
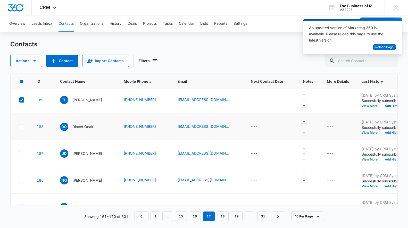
drag, startPoint x: 20, startPoint y: 127, endPoint x: 93, endPoint y: 136, distance: 73.6
click at [21, 127] on icon at bounding box center [21, 127] width 5 height 5
click at [19, 127] on input "checkbox" at bounding box center [19, 127] width 0 height 0
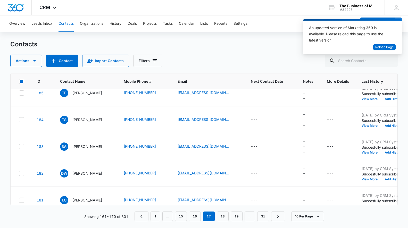
scroll to position [152, 0]
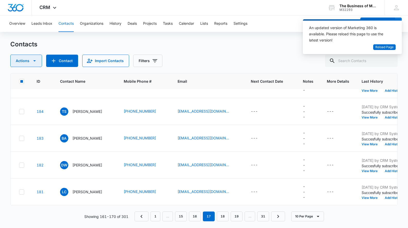
drag, startPoint x: 33, startPoint y: 61, endPoint x: 34, endPoint y: 64, distance: 3.0
click at [33, 61] on icon "button" at bounding box center [34, 61] width 6 height 6
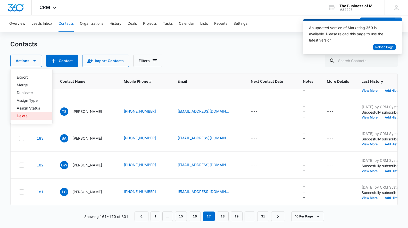
click at [22, 118] on button "Delete" at bounding box center [32, 116] width 42 height 8
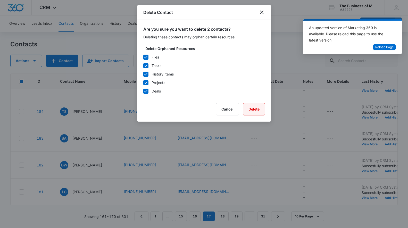
click at [259, 110] on button "Delete" at bounding box center [254, 109] width 22 height 12
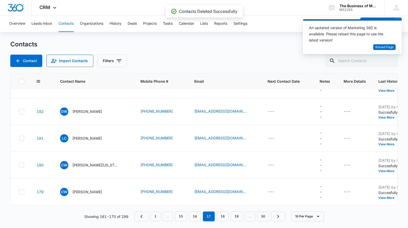
scroll to position [99, 0]
click at [222, 214] on link "18" at bounding box center [223, 217] width 12 height 10
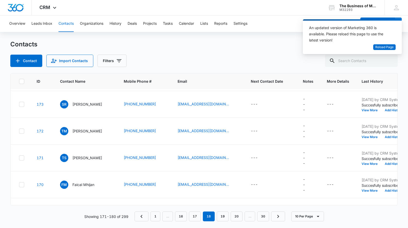
scroll to position [152, 0]
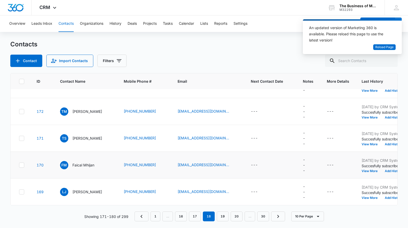
click at [22, 165] on icon at bounding box center [21, 165] width 5 height 5
click at [19, 165] on input "checkbox" at bounding box center [19, 165] width 0 height 0
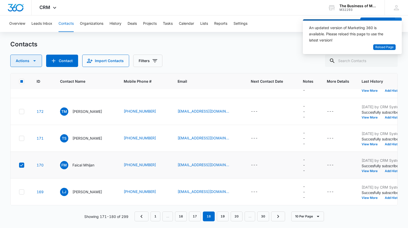
click at [34, 62] on icon "button" at bounding box center [34, 61] width 6 height 6
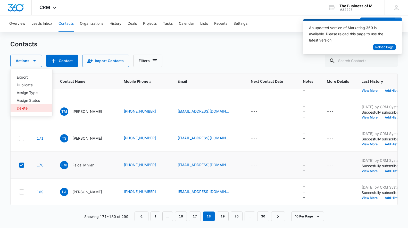
click at [25, 108] on div "Delete" at bounding box center [28, 109] width 23 height 4
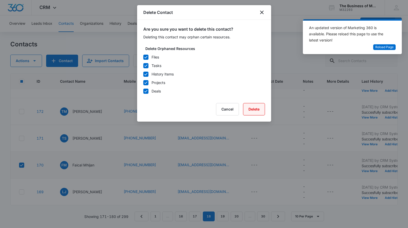
click at [253, 108] on button "Delete" at bounding box center [254, 109] width 22 height 12
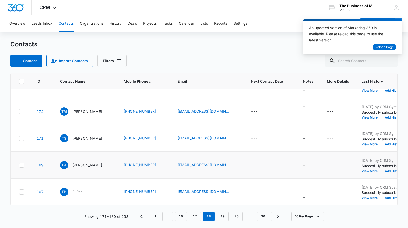
scroll to position [152, 4]
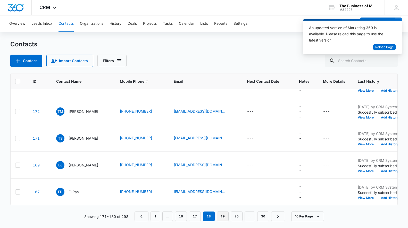
click at [221, 217] on link "19" at bounding box center [223, 217] width 12 height 10
click at [19, 164] on icon at bounding box center [17, 165] width 5 height 5
click at [15, 165] on input "checkbox" at bounding box center [15, 165] width 0 height 0
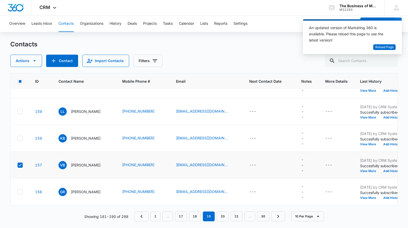
scroll to position [152, 1]
click at [33, 60] on icon "button" at bounding box center [34, 61] width 6 height 6
click at [26, 107] on div "Delete" at bounding box center [28, 109] width 23 height 4
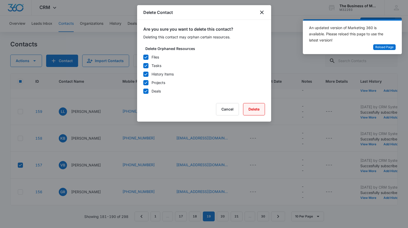
click at [263, 108] on button "Delete" at bounding box center [254, 109] width 22 height 12
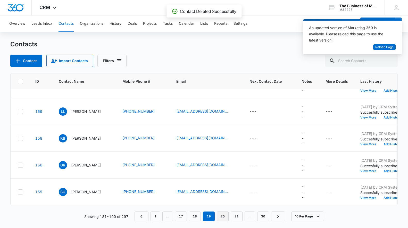
click at [224, 216] on link "20" at bounding box center [223, 217] width 12 height 10
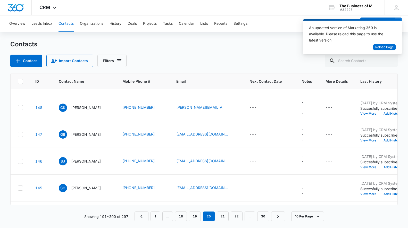
scroll to position [130, 1]
click at [21, 162] on icon at bounding box center [20, 161] width 5 height 5
click at [18, 161] on input "checkbox" at bounding box center [18, 161] width 0 height 0
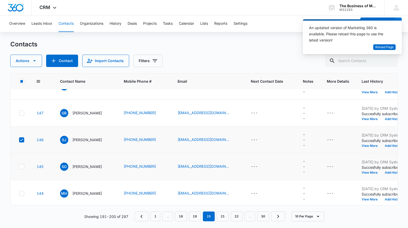
scroll to position [152, 0]
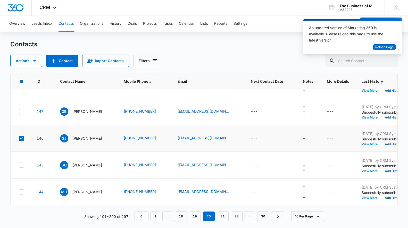
drag, startPoint x: 23, startPoint y: 191, endPoint x: 39, endPoint y: 141, distance: 52.2
click at [23, 191] on icon at bounding box center [21, 192] width 5 height 5
click at [19, 192] on input "checkbox" at bounding box center [19, 192] width 0 height 0
click at [35, 60] on icon "button" at bounding box center [34, 60] width 3 height 1
click at [23, 115] on div "Delete" at bounding box center [28, 116] width 23 height 4
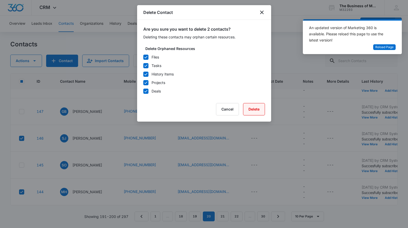
click at [251, 111] on button "Delete" at bounding box center [254, 109] width 22 height 12
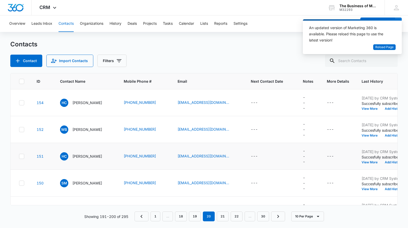
scroll to position [0, 2]
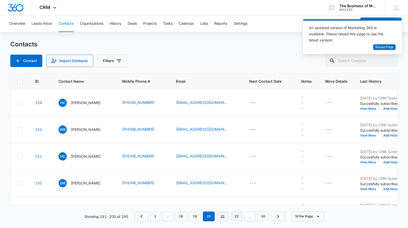
click at [223, 216] on link "21" at bounding box center [223, 217] width 12 height 10
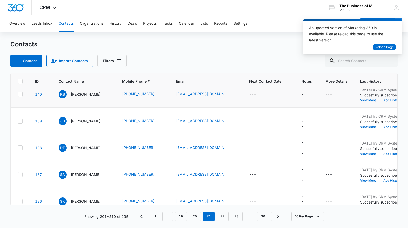
scroll to position [39, 2]
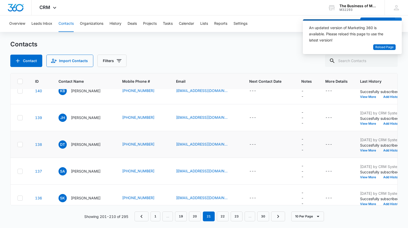
drag, startPoint x: 20, startPoint y: 145, endPoint x: 106, endPoint y: 154, distance: 86.4
click at [20, 145] on icon at bounding box center [20, 144] width 3 height 2
click at [18, 145] on input "checkbox" at bounding box center [17, 144] width 0 height 0
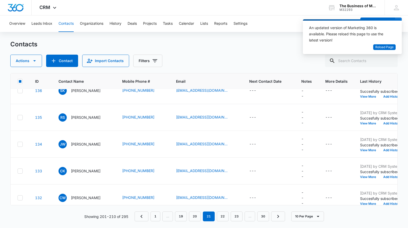
scroll to position [152, 2]
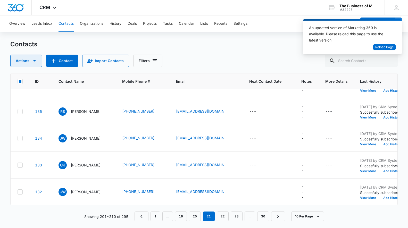
click at [32, 59] on icon "button" at bounding box center [34, 61] width 6 height 6
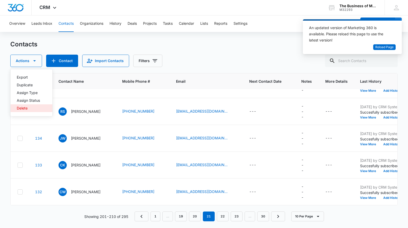
click at [18, 108] on div "Delete" at bounding box center [28, 109] width 23 height 4
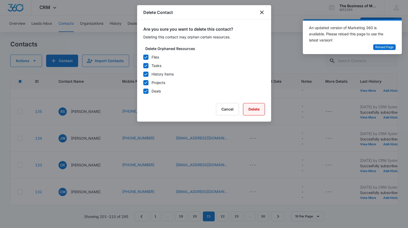
click at [249, 110] on button "Delete" at bounding box center [254, 109] width 22 height 12
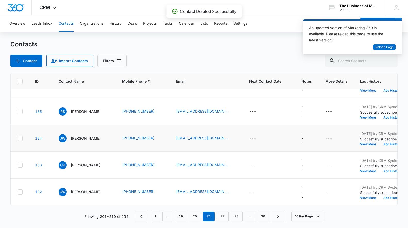
scroll to position [152, 1]
click at [222, 214] on link "22" at bounding box center [223, 217] width 12 height 10
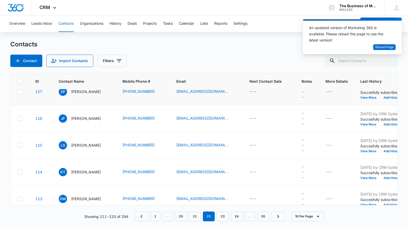
scroll to position [91, 1]
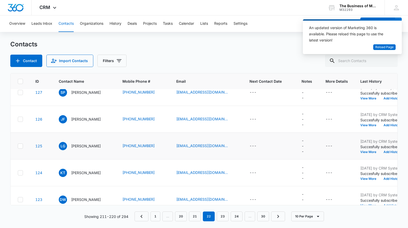
click at [22, 146] on icon at bounding box center [20, 146] width 5 height 5
click at [18, 146] on input "checkbox" at bounding box center [18, 146] width 0 height 0
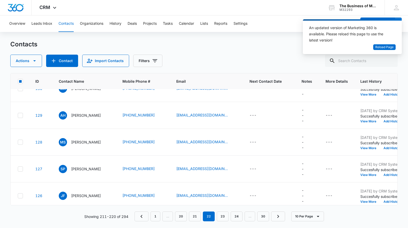
scroll to position [0, 1]
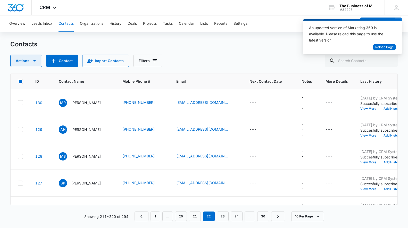
click at [35, 62] on icon "button" at bounding box center [34, 61] width 6 height 6
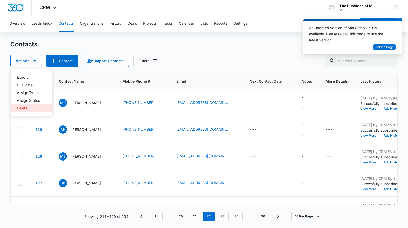
click at [20, 108] on div "Delete" at bounding box center [28, 109] width 23 height 4
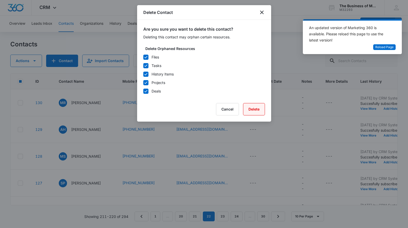
click at [257, 109] on button "Delete" at bounding box center [254, 109] width 22 height 12
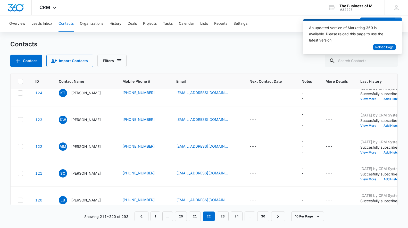
scroll to position [152, 1]
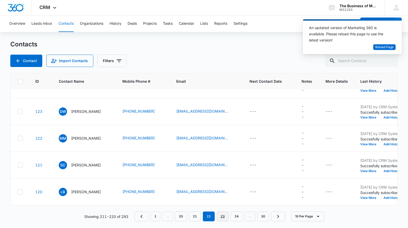
click at [222, 218] on link "23" at bounding box center [223, 217] width 12 height 10
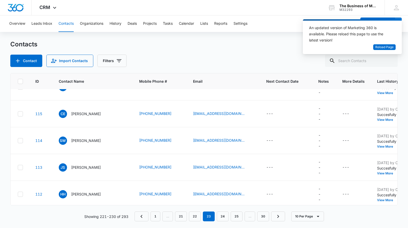
scroll to position [97, 1]
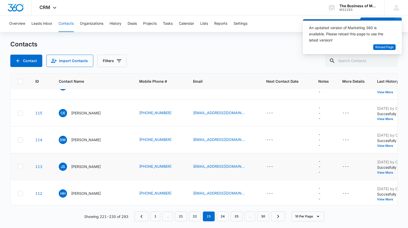
drag, startPoint x: 22, startPoint y: 141, endPoint x: 103, endPoint y: 157, distance: 82.6
click at [22, 140] on icon at bounding box center [20, 140] width 5 height 5
click at [18, 140] on input "checkbox" at bounding box center [18, 140] width 0 height 0
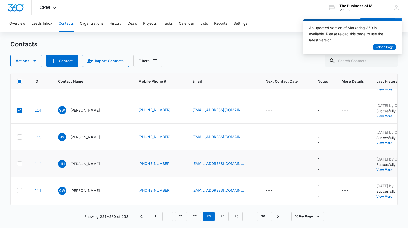
scroll to position [152, 2]
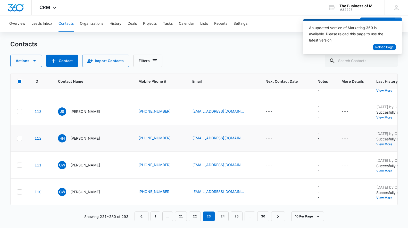
drag, startPoint x: 18, startPoint y: 193, endPoint x: 41, endPoint y: 143, distance: 55.1
click at [18, 193] on icon at bounding box center [19, 192] width 5 height 5
click at [17, 192] on input "checkbox" at bounding box center [17, 192] width 0 height 0
click at [33, 60] on icon "button" at bounding box center [34, 61] width 6 height 6
click at [23, 116] on div "Delete" at bounding box center [28, 116] width 23 height 4
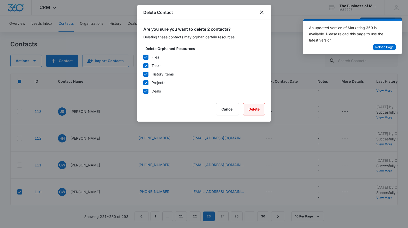
click at [257, 109] on button "Delete" at bounding box center [254, 109] width 22 height 12
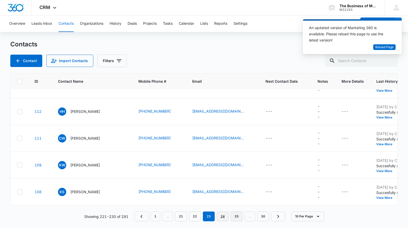
click at [220, 216] on link "24" at bounding box center [223, 217] width 12 height 10
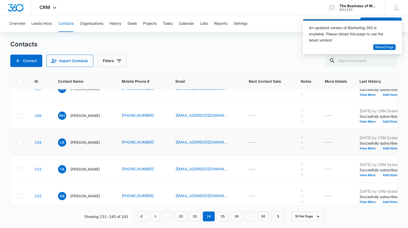
scroll to position [0, 2]
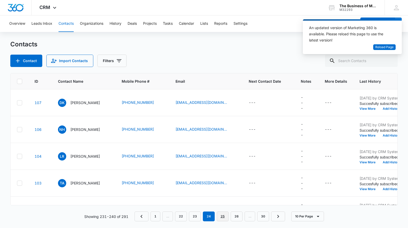
click at [222, 216] on link "25" at bounding box center [223, 217] width 12 height 10
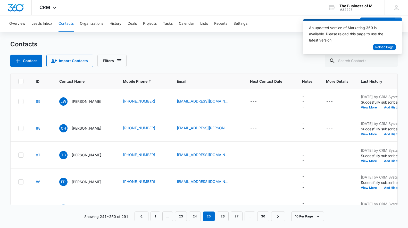
scroll to position [152, 1]
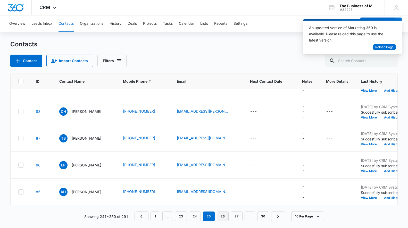
click at [222, 216] on link "26" at bounding box center [223, 217] width 12 height 10
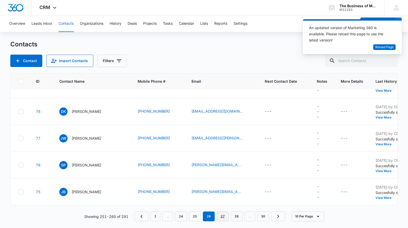
click at [222, 216] on link "27" at bounding box center [223, 217] width 12 height 10
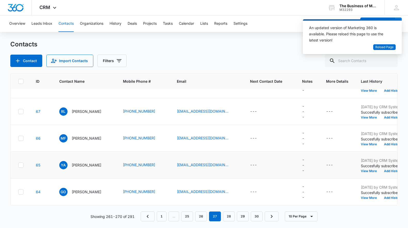
click at [20, 165] on icon at bounding box center [21, 165] width 5 height 5
click at [18, 165] on input "checkbox" at bounding box center [18, 165] width 0 height 0
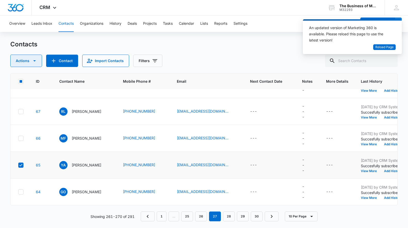
click at [34, 62] on icon "button" at bounding box center [34, 61] width 6 height 6
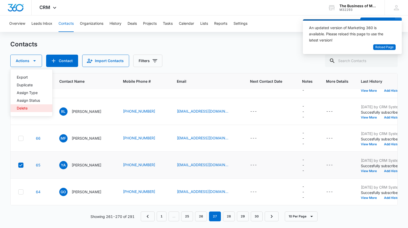
click at [21, 108] on div "Delete" at bounding box center [28, 109] width 23 height 4
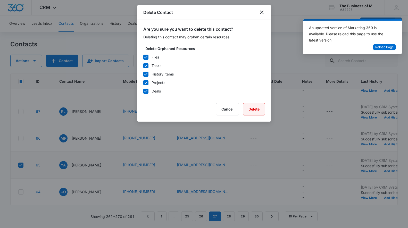
click at [253, 110] on button "Delete" at bounding box center [254, 109] width 22 height 12
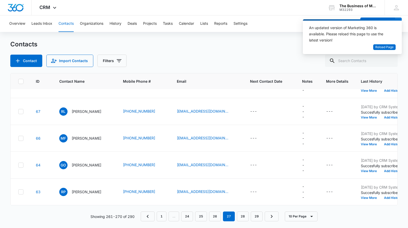
scroll to position [152, 1]
click at [244, 216] on link "28" at bounding box center [243, 217] width 12 height 10
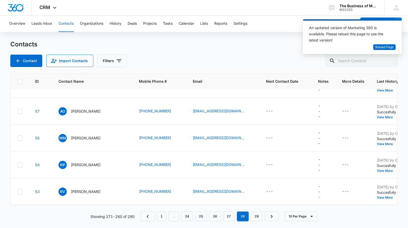
scroll to position [152, 2]
click at [256, 217] on link "29" at bounding box center [257, 217] width 12 height 10
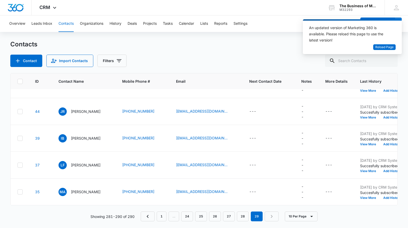
click at [273, 216] on nav "1 … 24 25 26 27 28 29" at bounding box center [210, 217] width 138 height 10
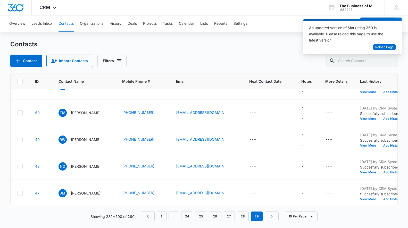
scroll to position [0, 2]
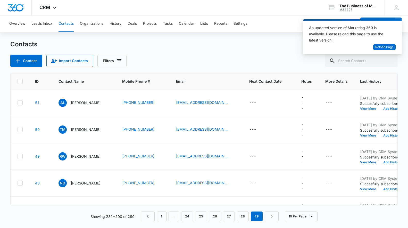
click at [195, 50] on div "Contacts Contact Import Contacts Filters" at bounding box center [204, 53] width 388 height 27
click at [384, 46] on span "Reload Page" at bounding box center [385, 47] width 18 height 5
